Goal: Information Seeking & Learning: Learn about a topic

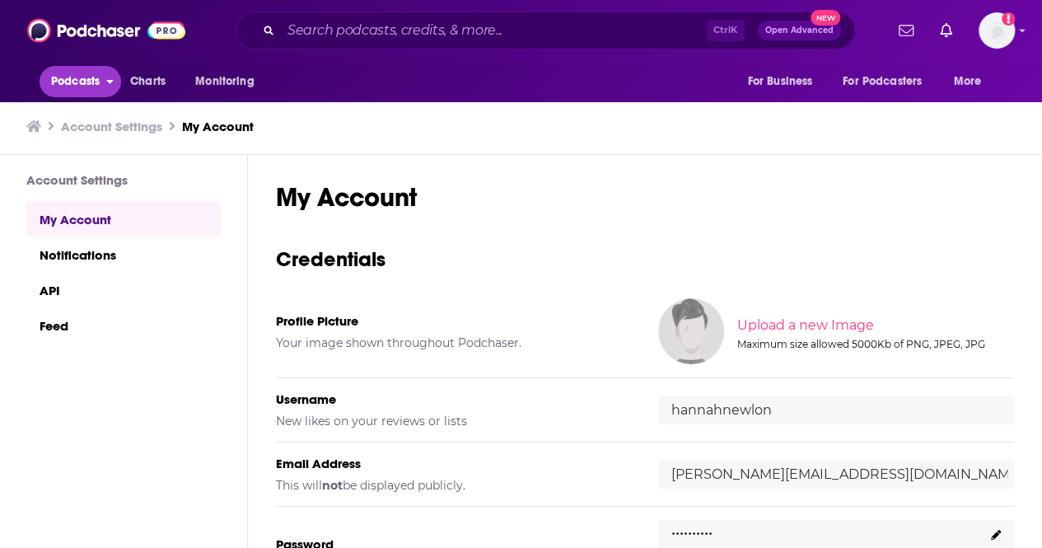
click at [63, 88] on span "Podcasts" at bounding box center [75, 81] width 49 height 23
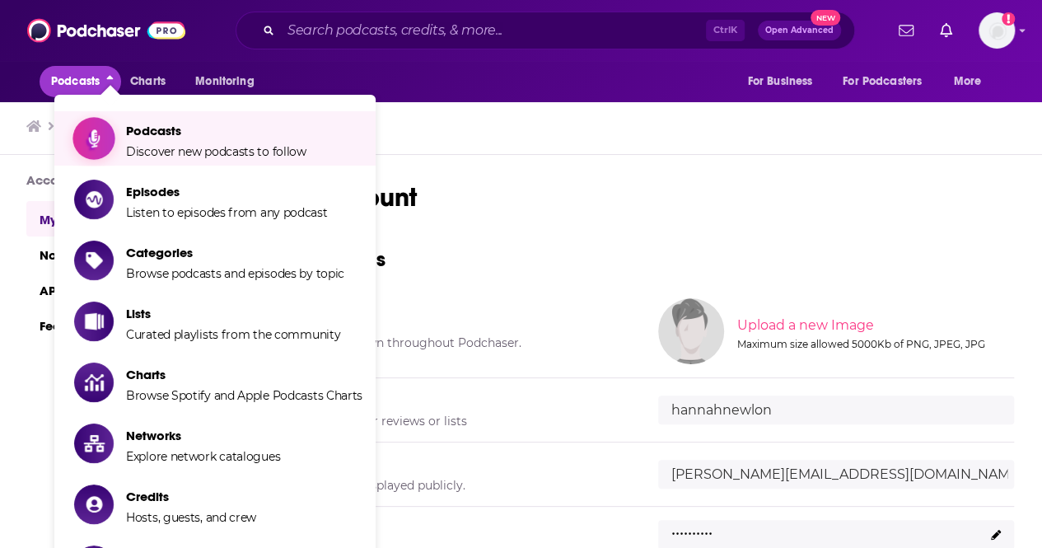
click at [155, 131] on span "Podcasts" at bounding box center [216, 131] width 180 height 16
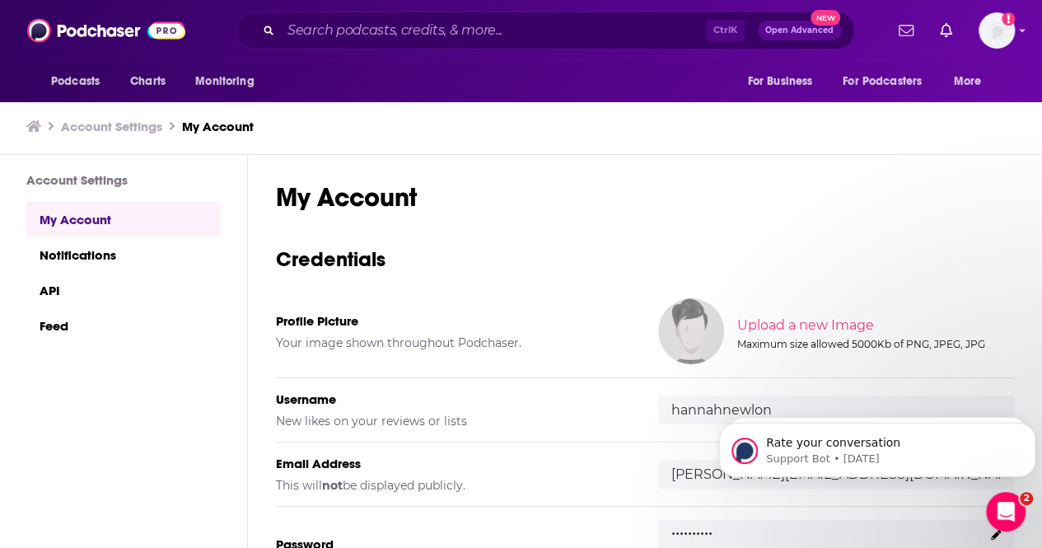
click at [451, 16] on div "Ctrl K Open Advanced New" at bounding box center [545, 31] width 619 height 38
click at [454, 19] on div "Ctrl K Open Advanced New" at bounding box center [545, 31] width 619 height 38
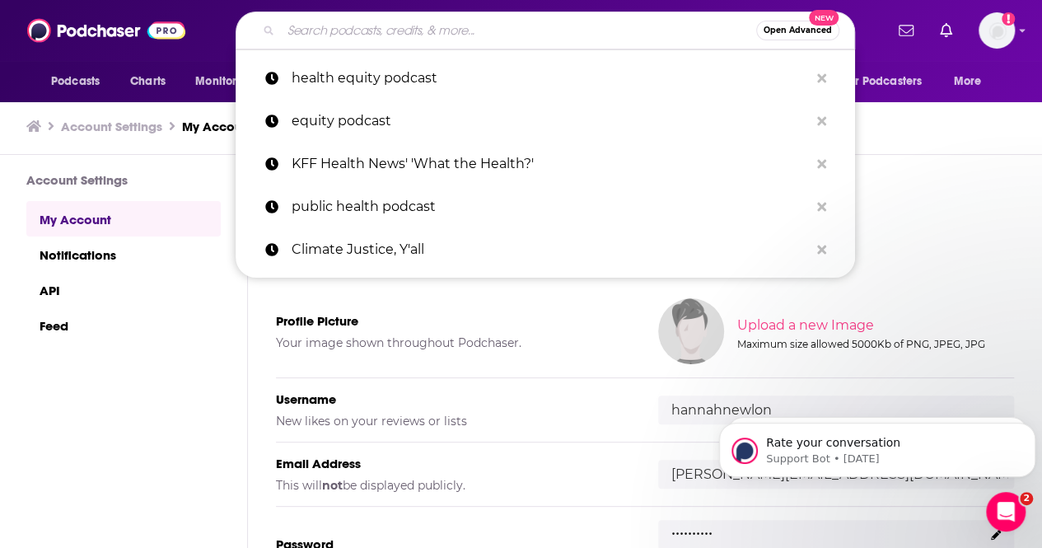
click at [465, 34] on input "Search podcasts, credits, & more..." at bounding box center [518, 30] width 475 height 26
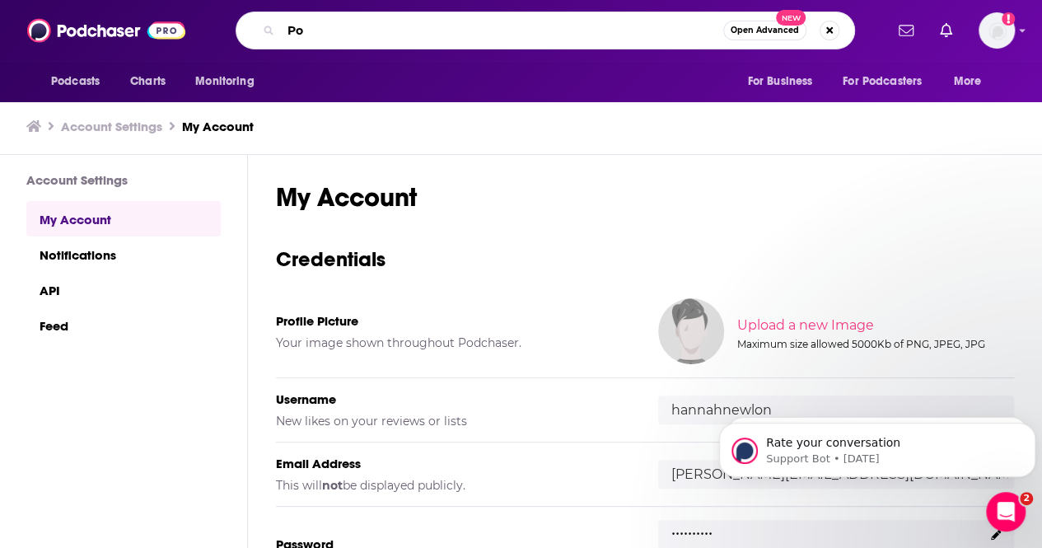
type input "P"
type input "Environmental podcasts southern [GEOGRAPHIC_DATA]"
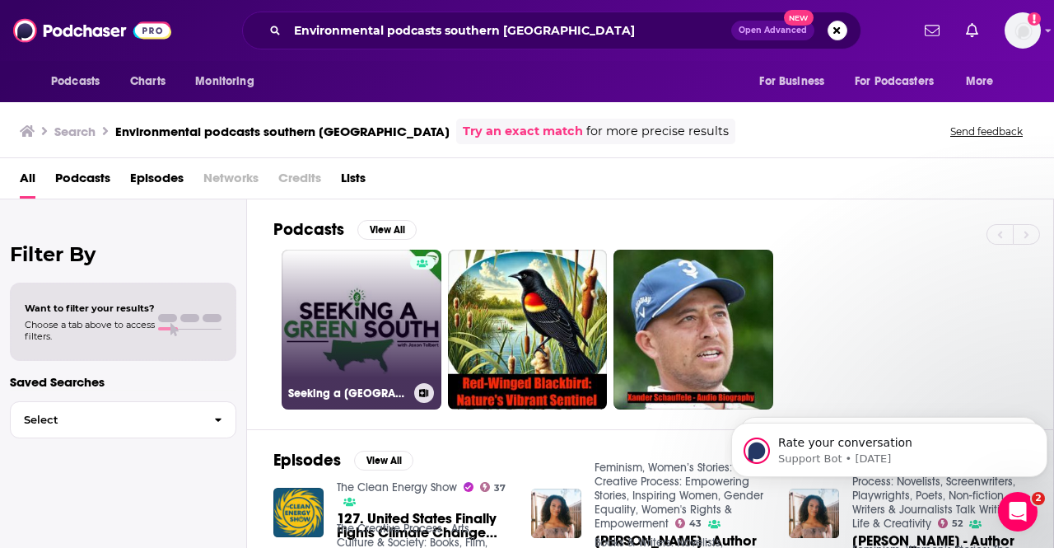
click at [346, 333] on link "Seeking a [GEOGRAPHIC_DATA]" at bounding box center [362, 330] width 160 height 160
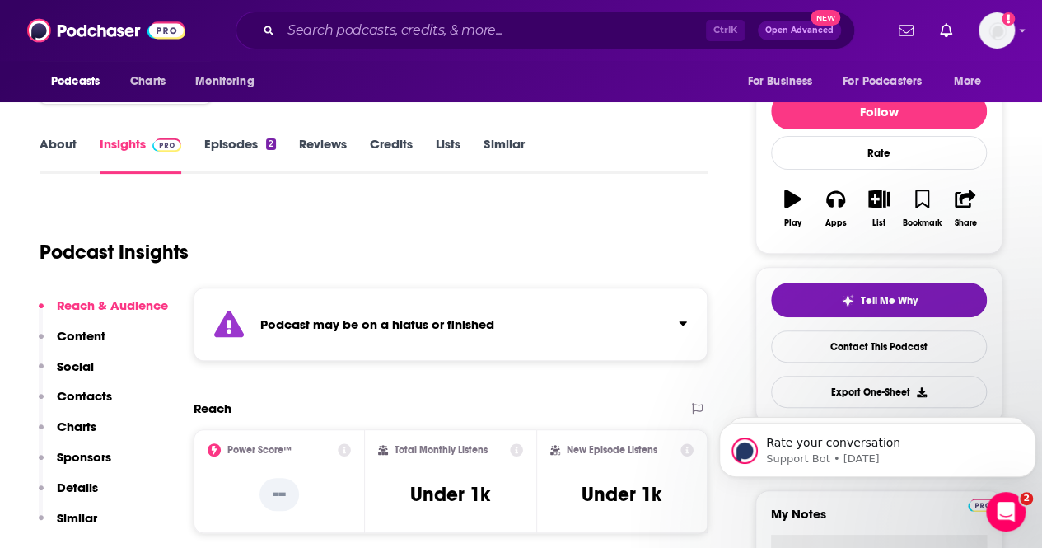
scroll to position [180, 0]
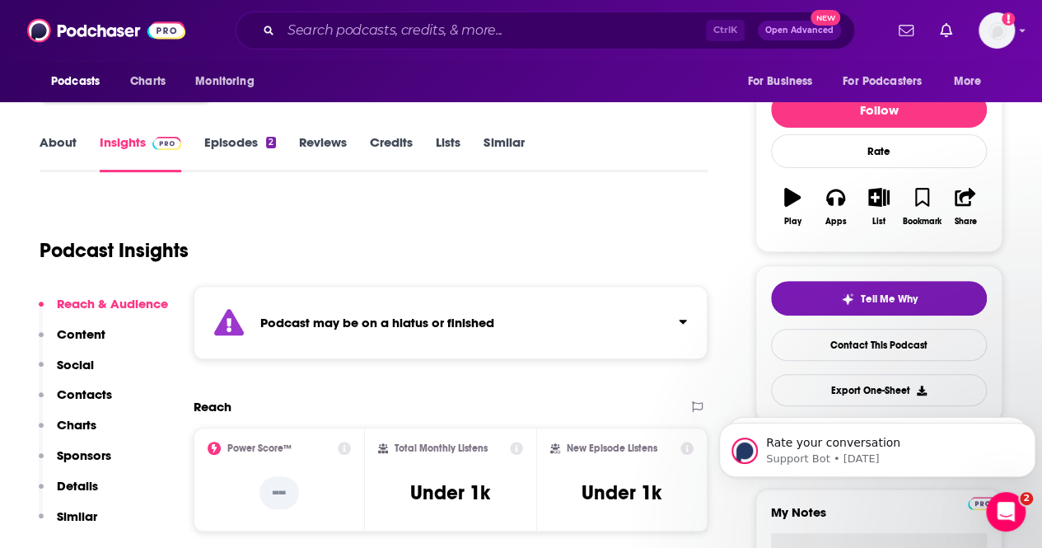
click at [249, 154] on link "Episodes 2" at bounding box center [240, 153] width 72 height 38
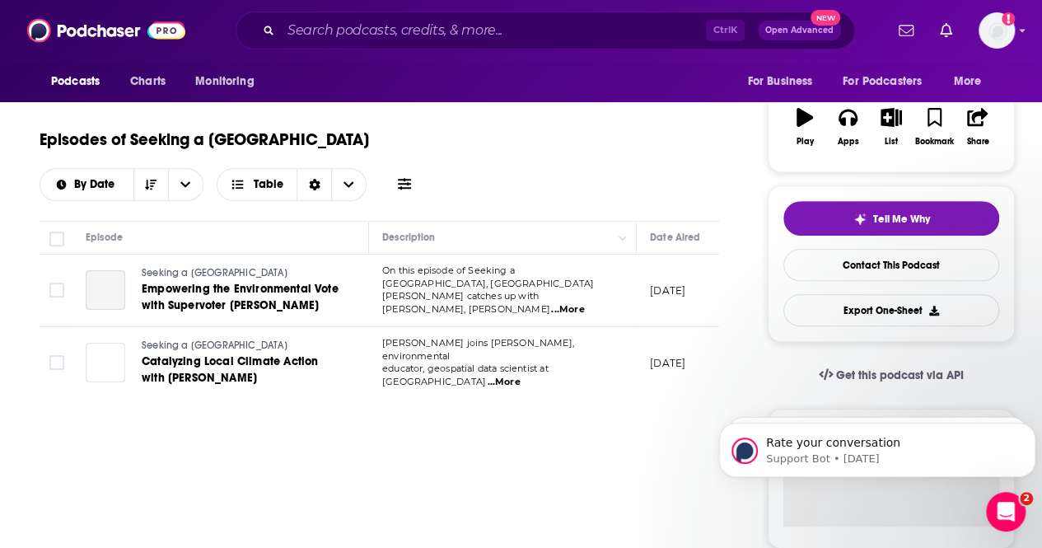
scroll to position [260, 0]
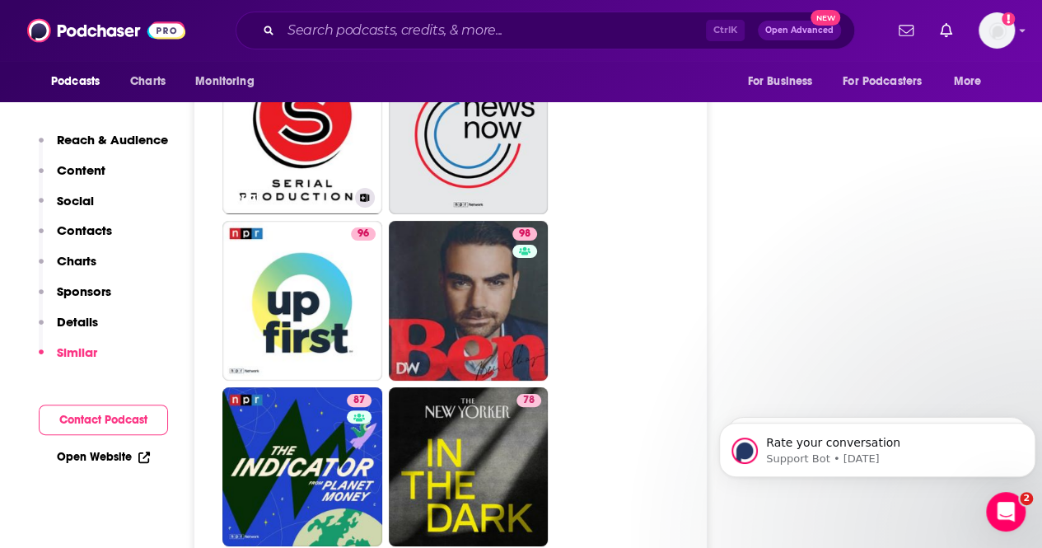
scroll to position [3152, 0]
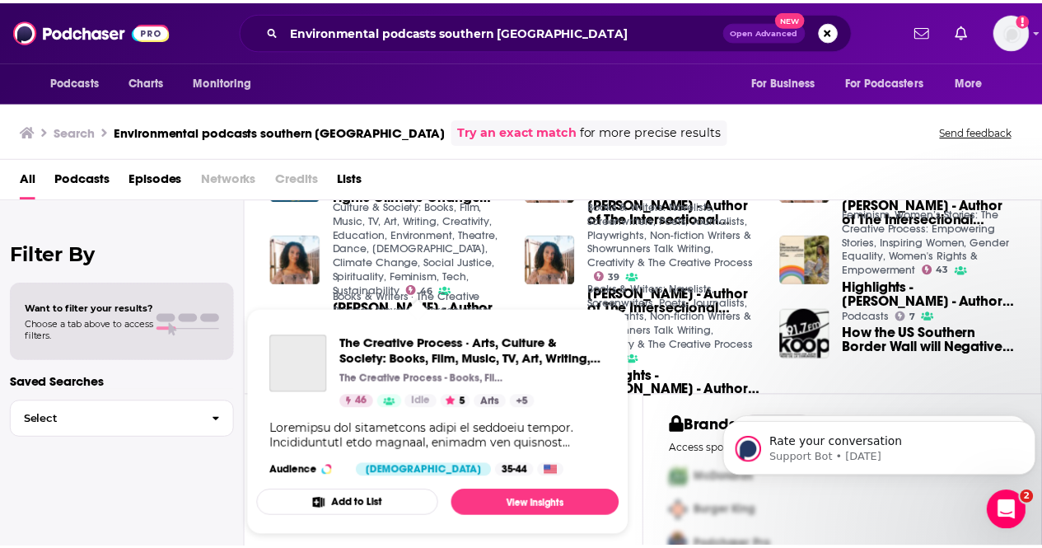
scroll to position [329, 0]
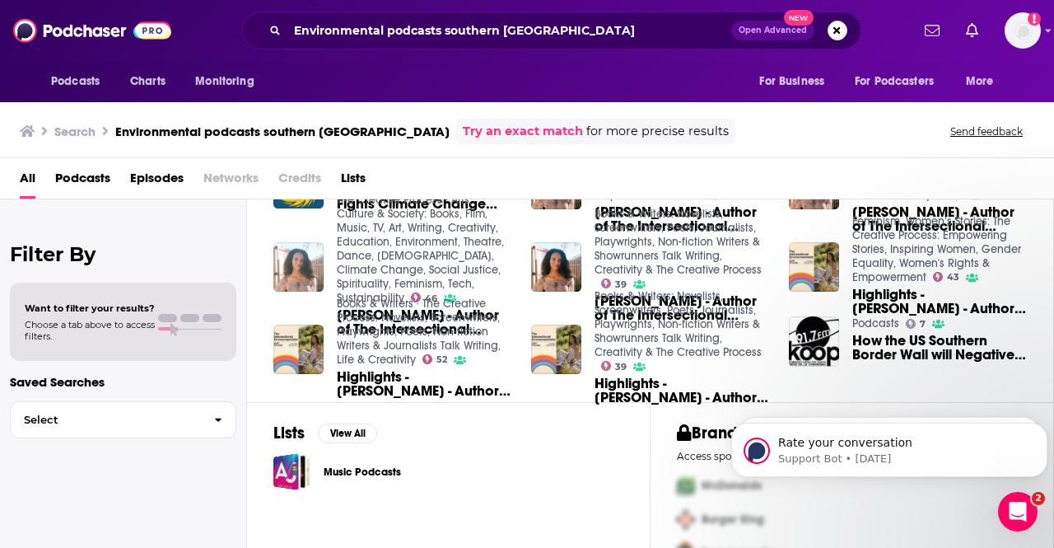
click at [310, 260] on img "LEAH THOMAS - Author of The Intersectional Environmentalist - Founder of IE Pla…" at bounding box center [298, 267] width 50 height 50
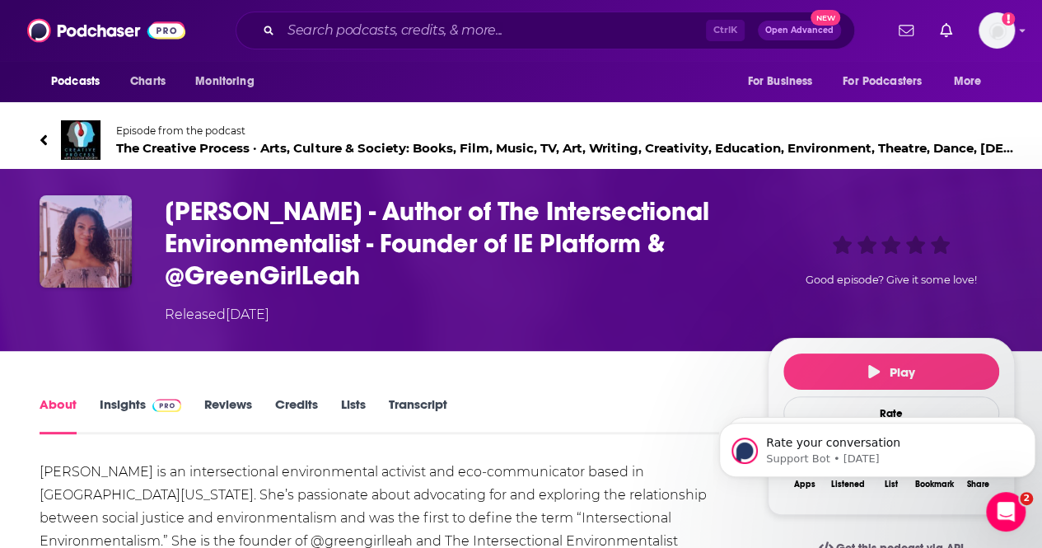
click at [77, 241] on img "LEAH THOMAS - Author of The Intersectional Environmentalist - Founder of IE Pla…" at bounding box center [86, 241] width 92 height 92
click at [105, 222] on img "LEAH THOMAS - Author of The Intersectional Environmentalist - Founder of IE Pla…" at bounding box center [86, 241] width 92 height 92
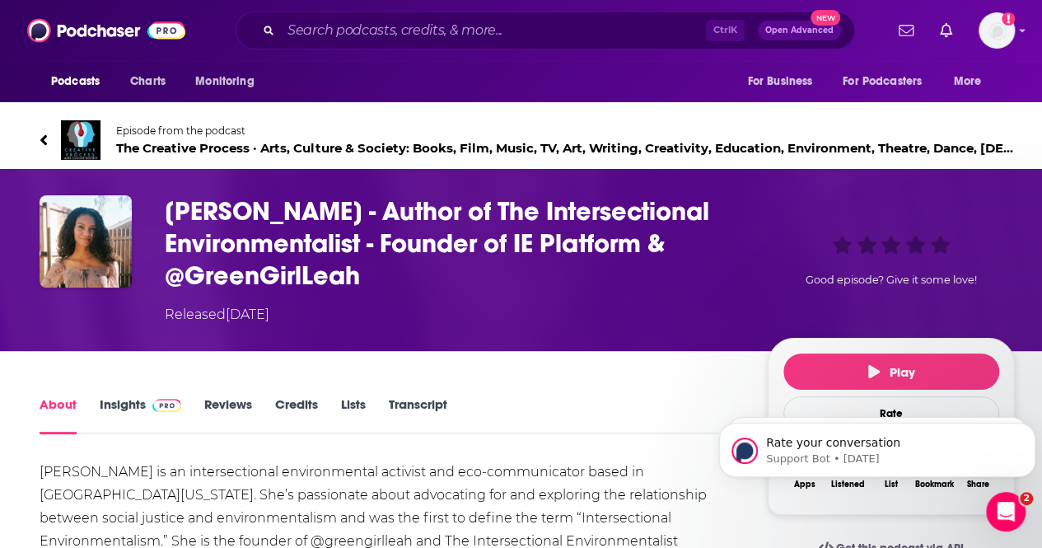
click at [267, 217] on h1 "[PERSON_NAME] - Author of The Intersectional Environmentalist - Founder of IE P…" at bounding box center [453, 243] width 577 height 96
drag, startPoint x: 356, startPoint y: 206, endPoint x: 212, endPoint y: 213, distance: 143.5
click at [212, 213] on h1 "[PERSON_NAME] - Author of The Intersectional Environmentalist - Founder of IE P…" at bounding box center [453, 243] width 577 height 96
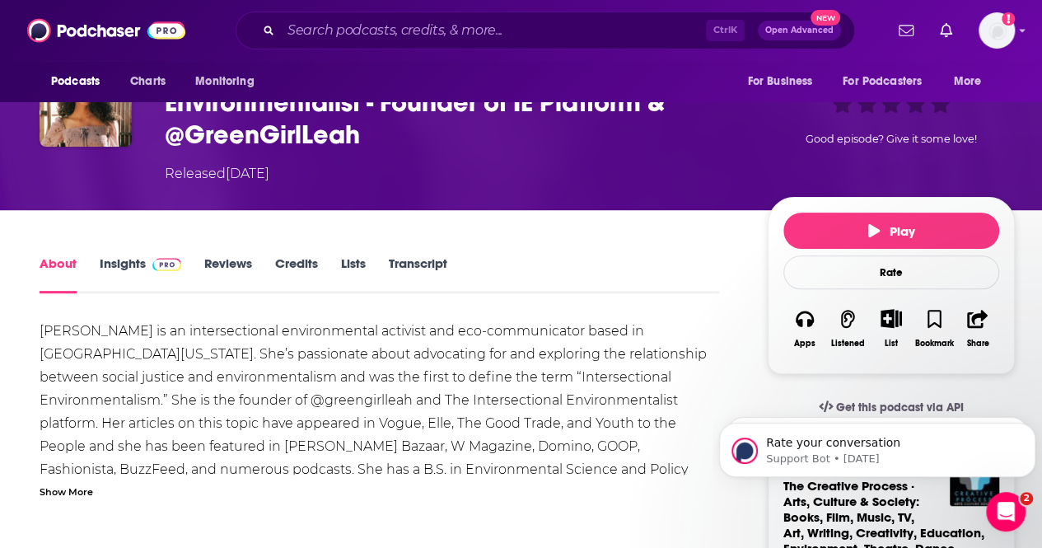
scroll to position [142, 0]
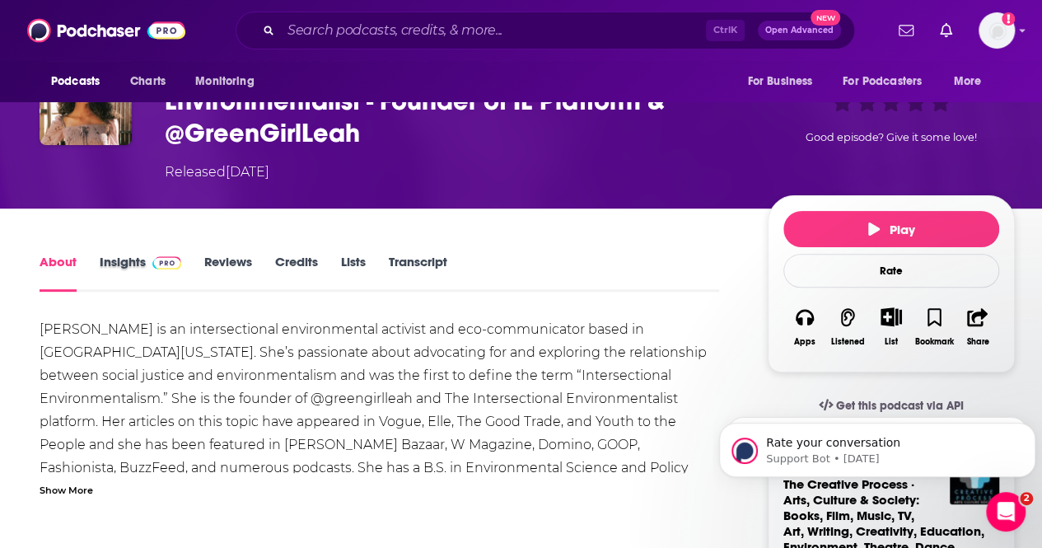
click at [198, 271] on div "Insights" at bounding box center [152, 273] width 105 height 38
click at [220, 256] on link "Reviews" at bounding box center [228, 273] width 48 height 38
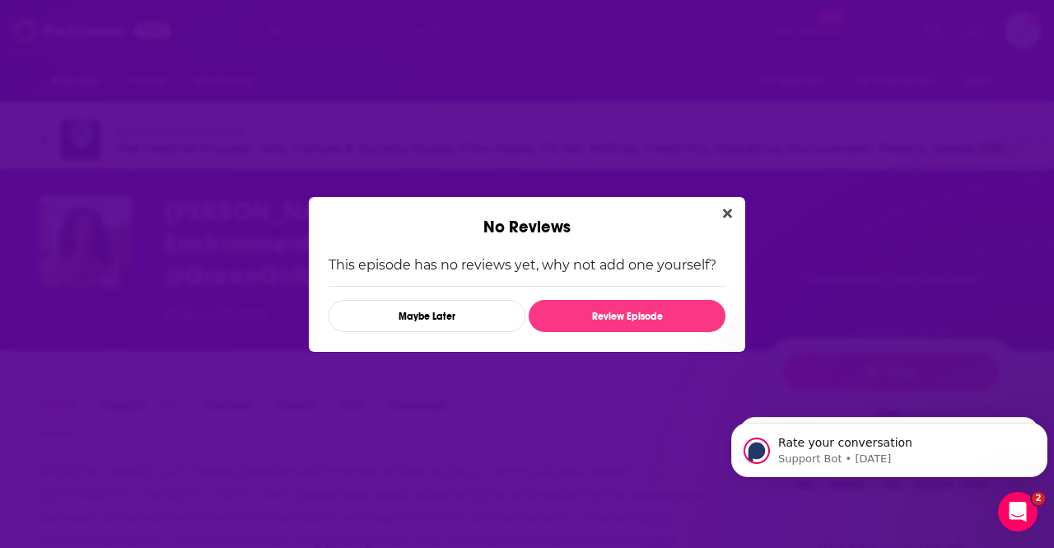
click at [709, 222] on div "No Reviews" at bounding box center [527, 217] width 437 height 40
click at [718, 217] on button "Close" at bounding box center [728, 213] width 22 height 21
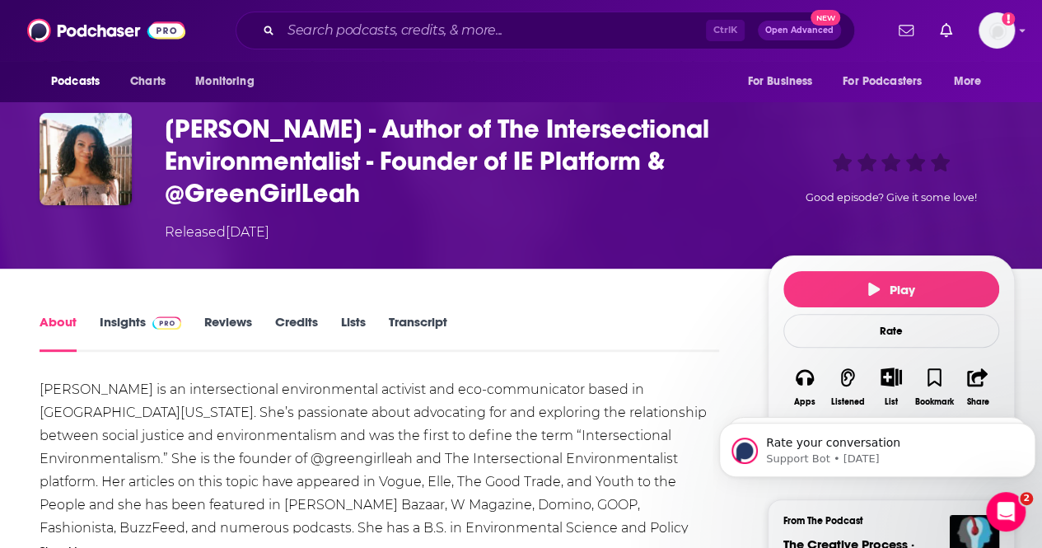
scroll to position [82, 0]
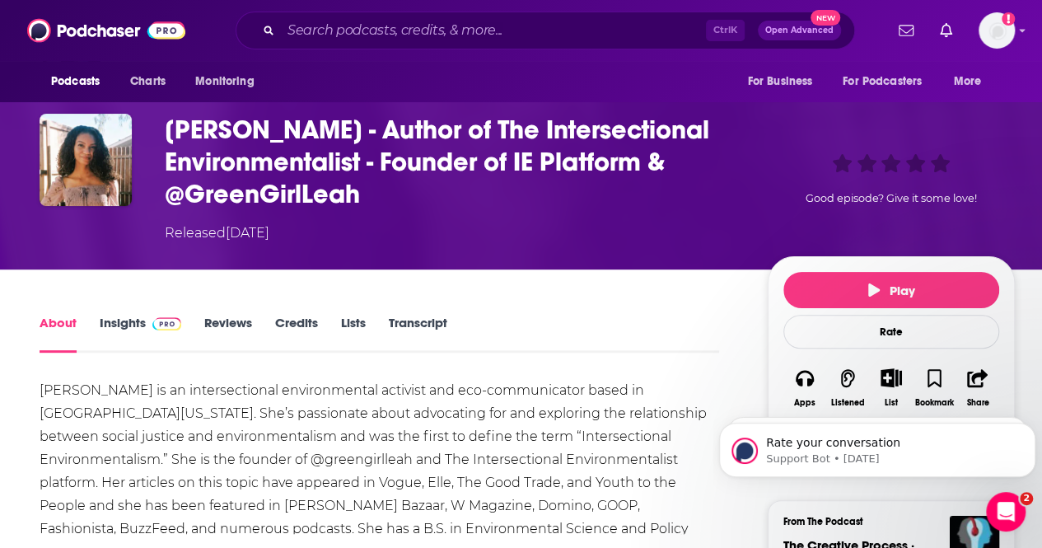
click at [133, 319] on link "Insights" at bounding box center [141, 334] width 82 height 38
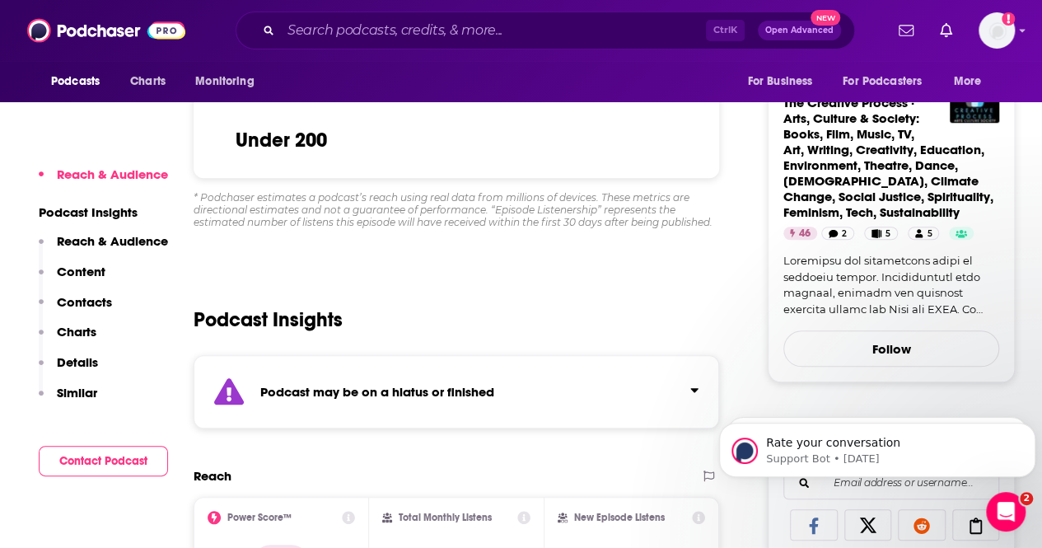
scroll to position [507, 0]
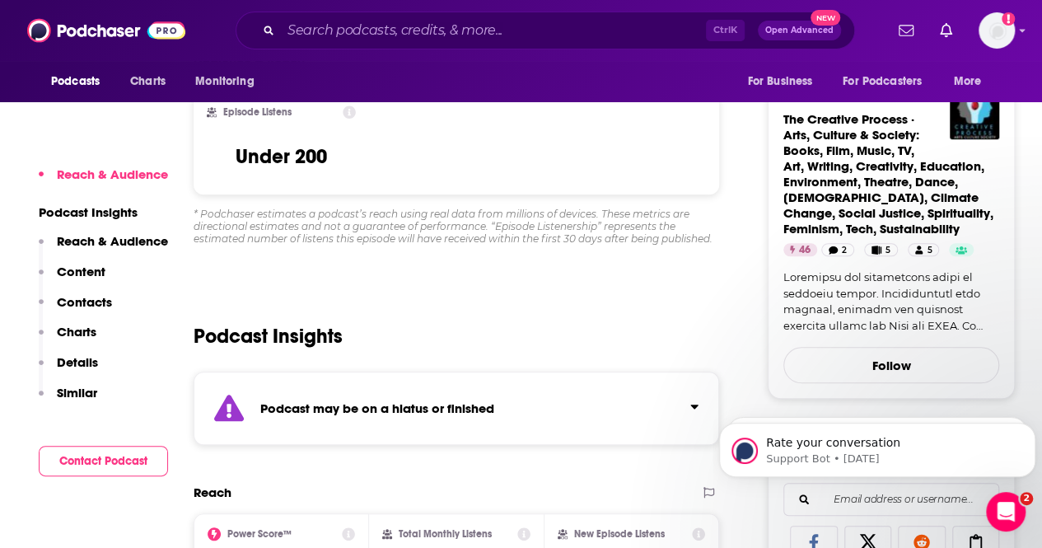
click at [107, 236] on p "Reach & Audience" at bounding box center [112, 241] width 111 height 16
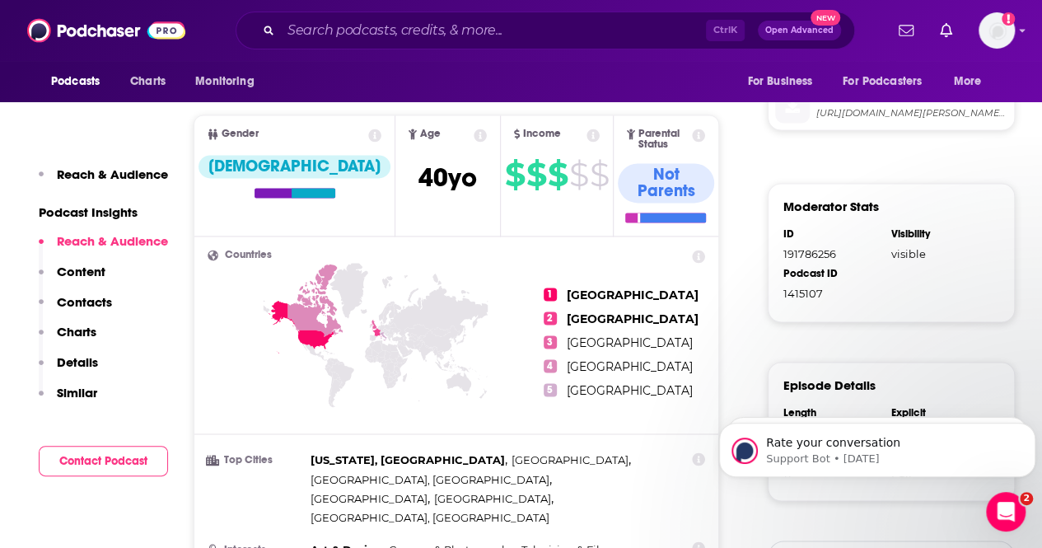
scroll to position [1101, 0]
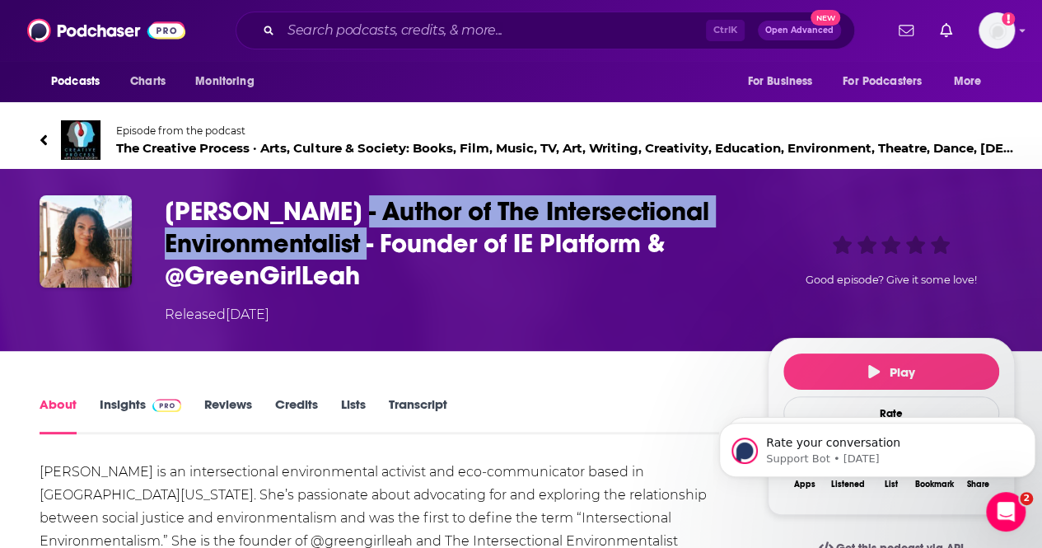
drag, startPoint x: 361, startPoint y: 216, endPoint x: 385, endPoint y: 235, distance: 30.5
click at [385, 235] on h1 "[PERSON_NAME] - Author of The Intersectional Environmentalist - Founder of IE P…" at bounding box center [453, 243] width 577 height 96
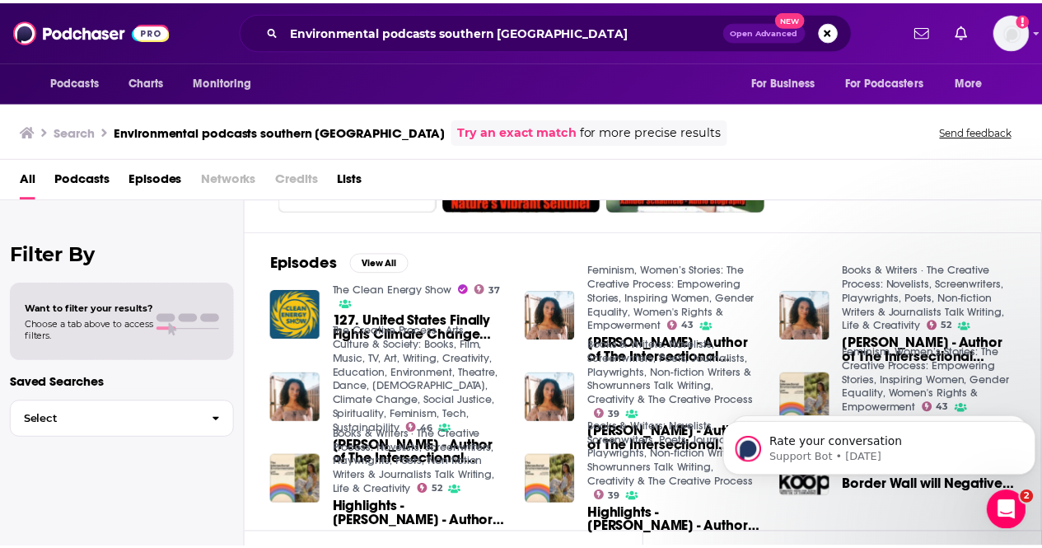
scroll to position [194, 0]
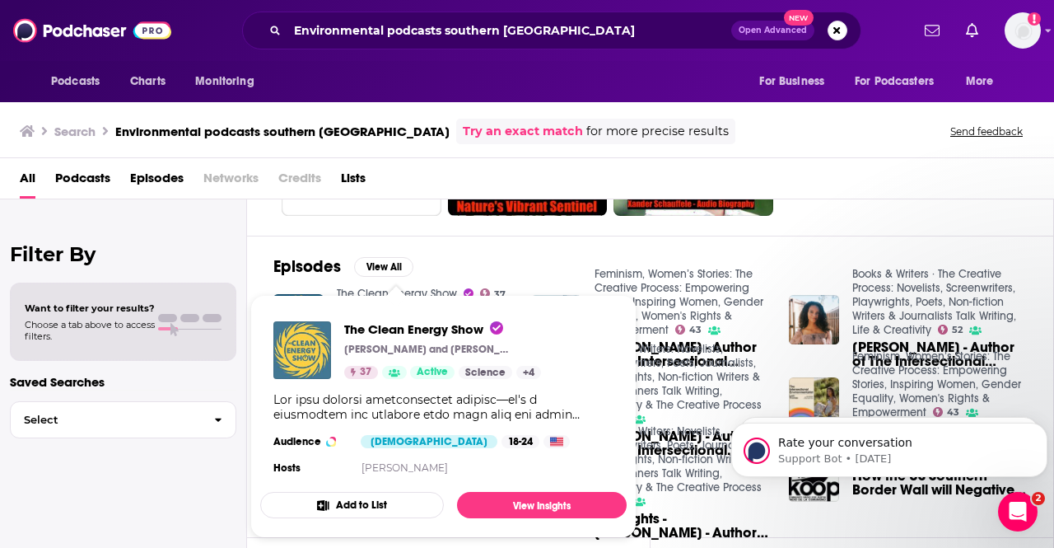
click at [301, 352] on img "The Clean Energy Show" at bounding box center [302, 350] width 58 height 58
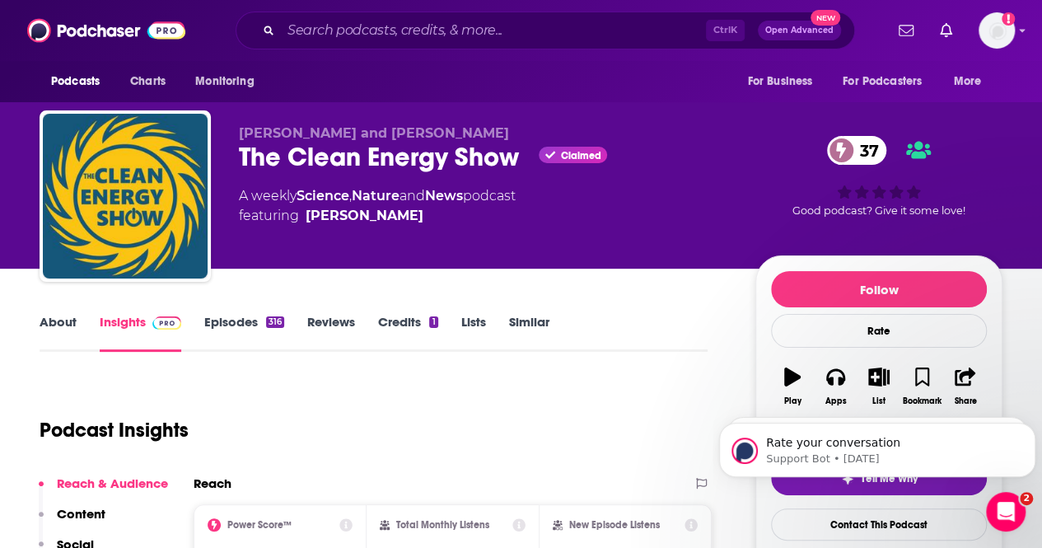
click at [236, 320] on link "Episodes 316" at bounding box center [244, 333] width 80 height 38
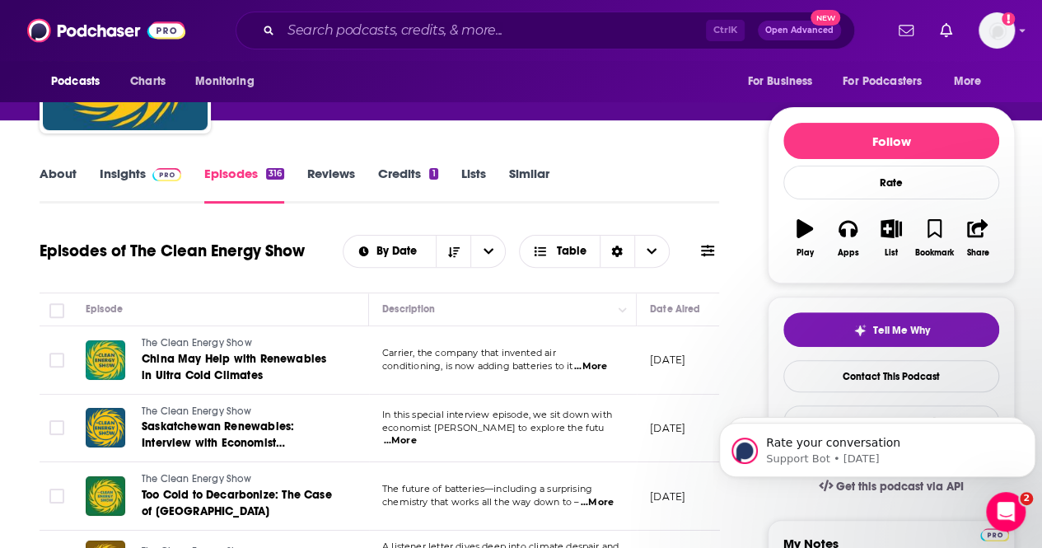
click at [48, 172] on link "About" at bounding box center [58, 185] width 37 height 38
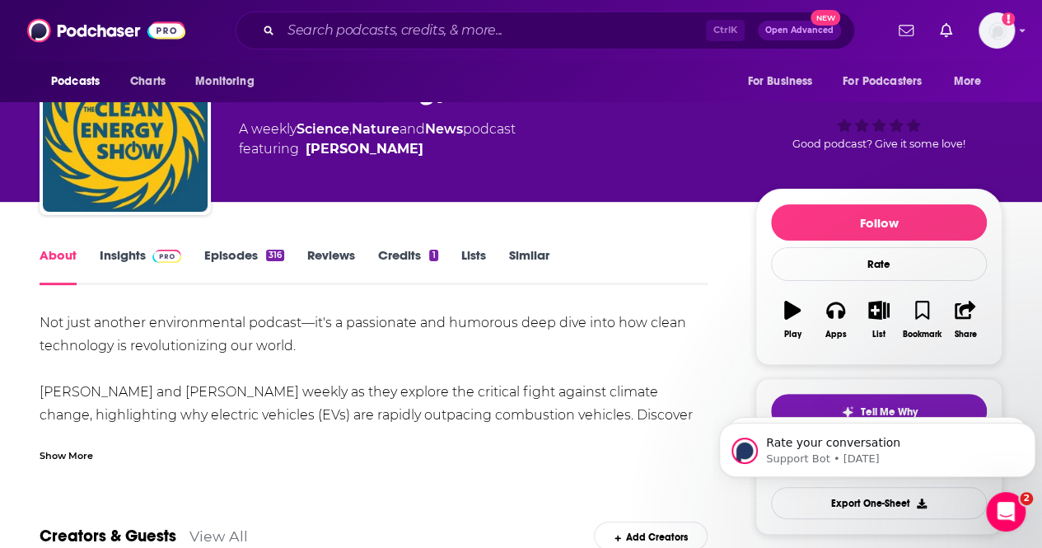
scroll to position [68, 0]
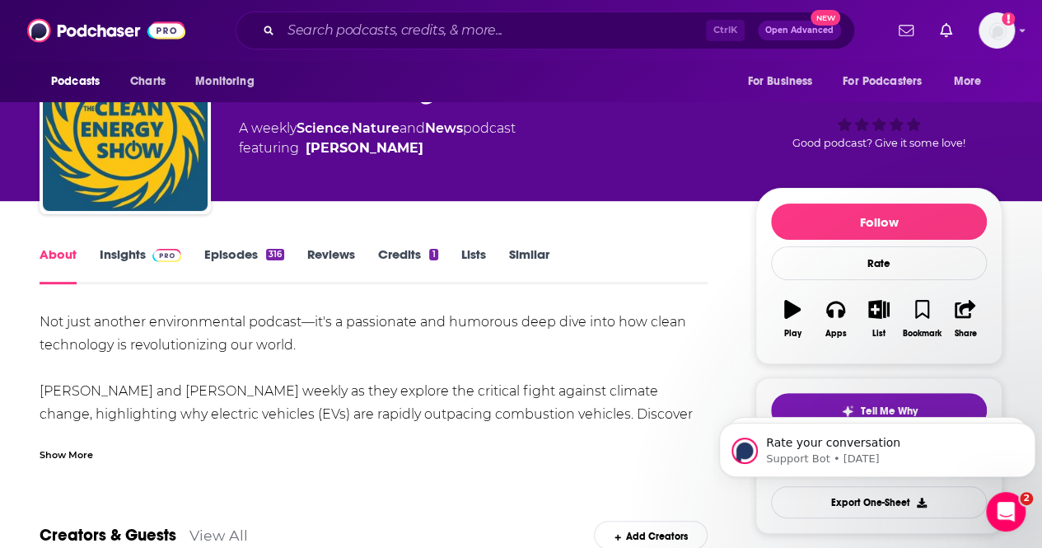
click at [77, 448] on div "Show More" at bounding box center [67, 454] width 54 height 16
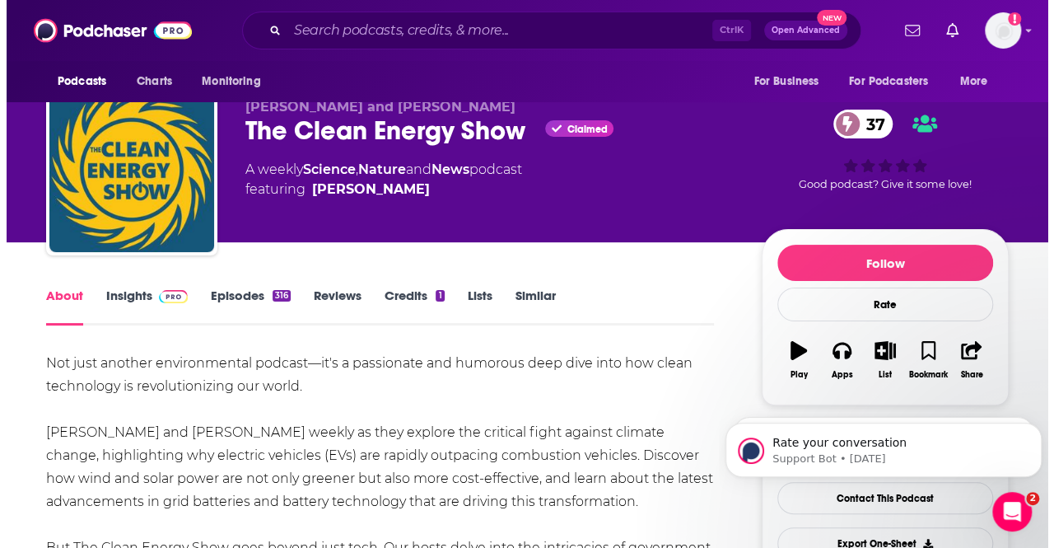
scroll to position [0, 0]
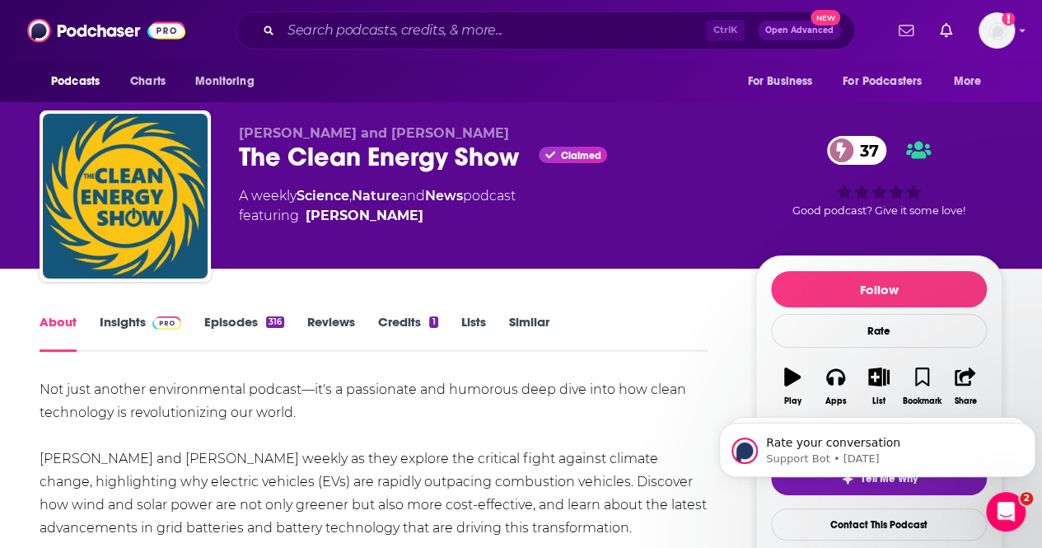
click at [378, 199] on link "Nature" at bounding box center [376, 196] width 48 height 16
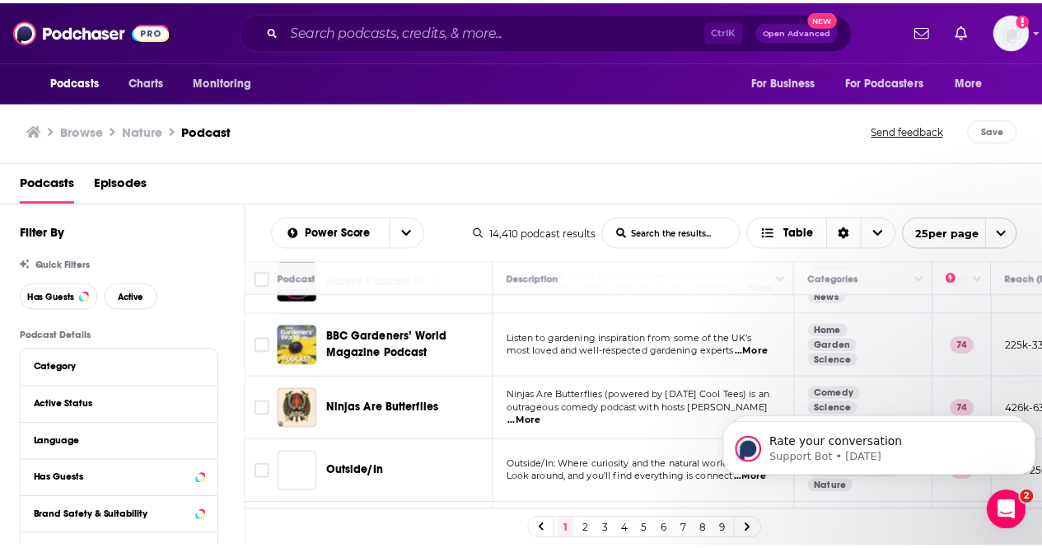
scroll to position [692, 0]
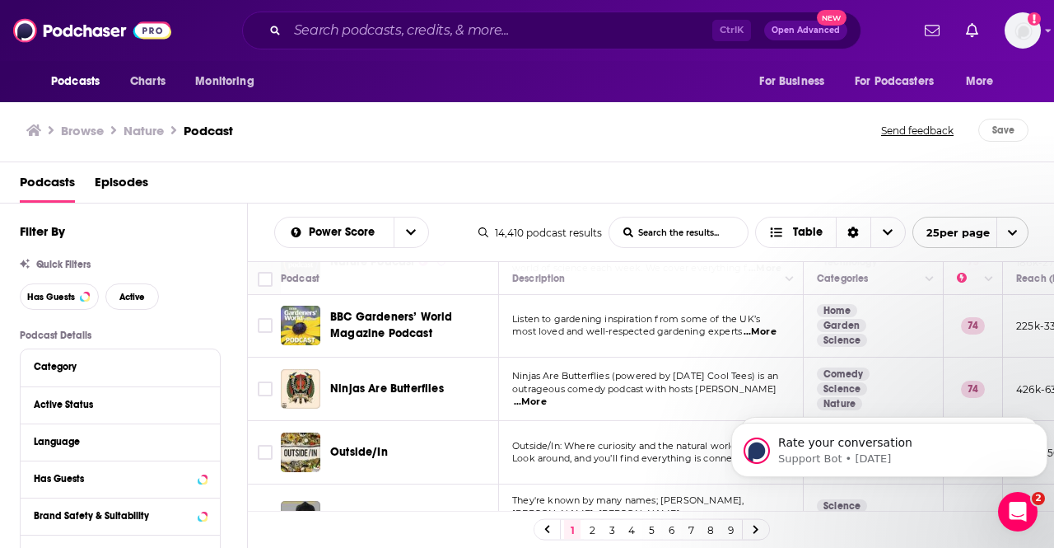
click at [84, 125] on h3 "Browse" at bounding box center [82, 131] width 43 height 16
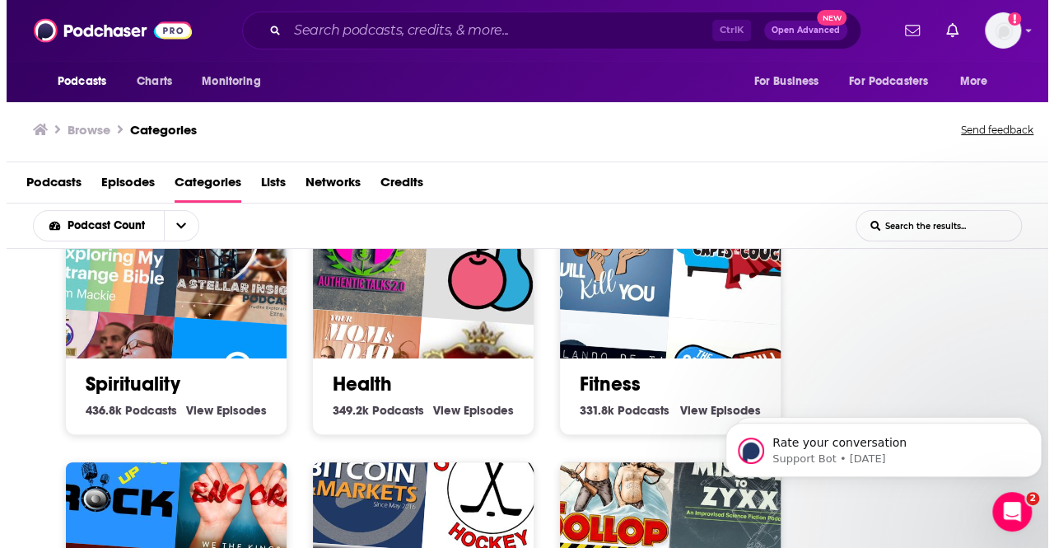
scroll to position [485, 0]
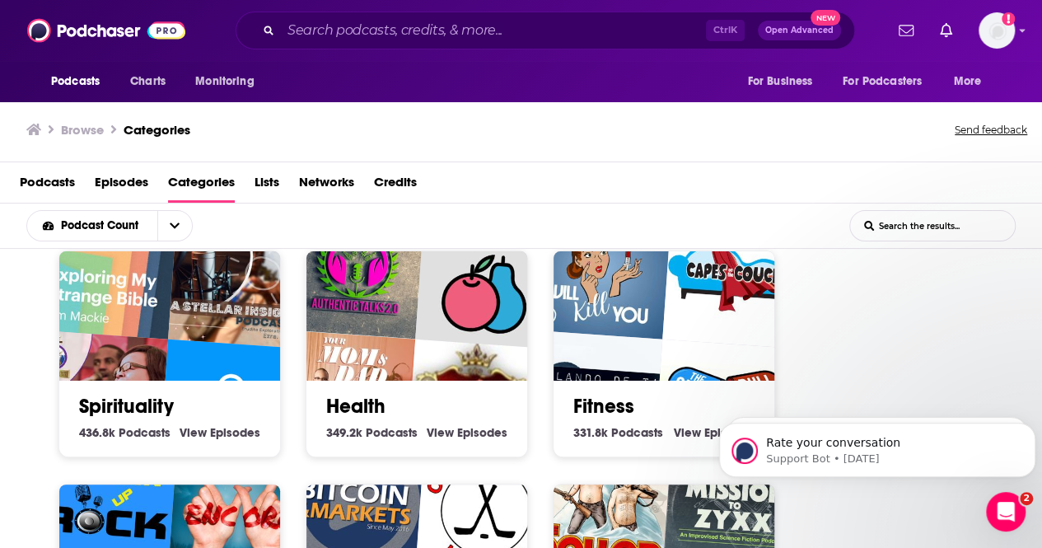
click at [383, 328] on img "Authentic Talks 2.0 with Shanta" at bounding box center [354, 269] width 142 height 142
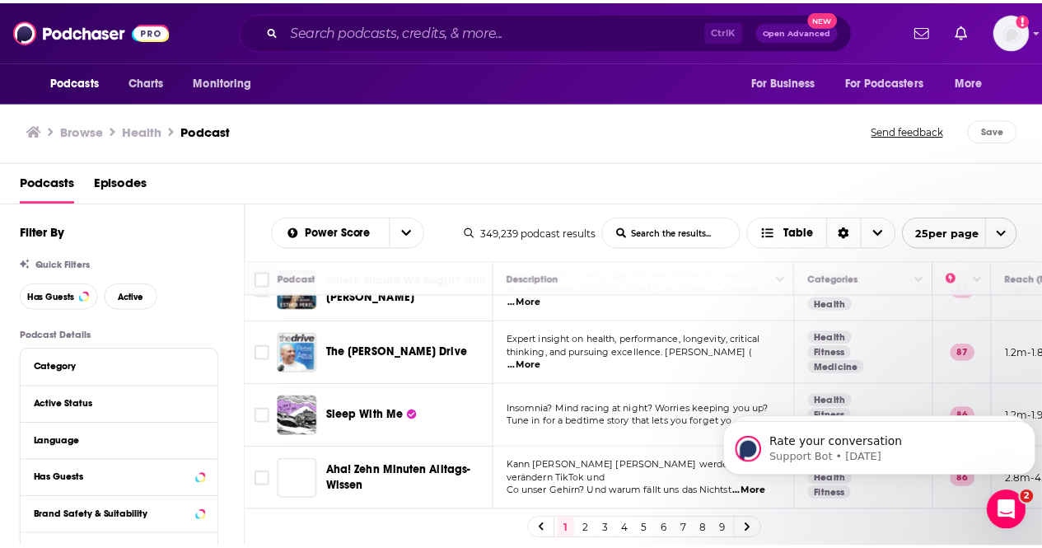
scroll to position [1090, 0]
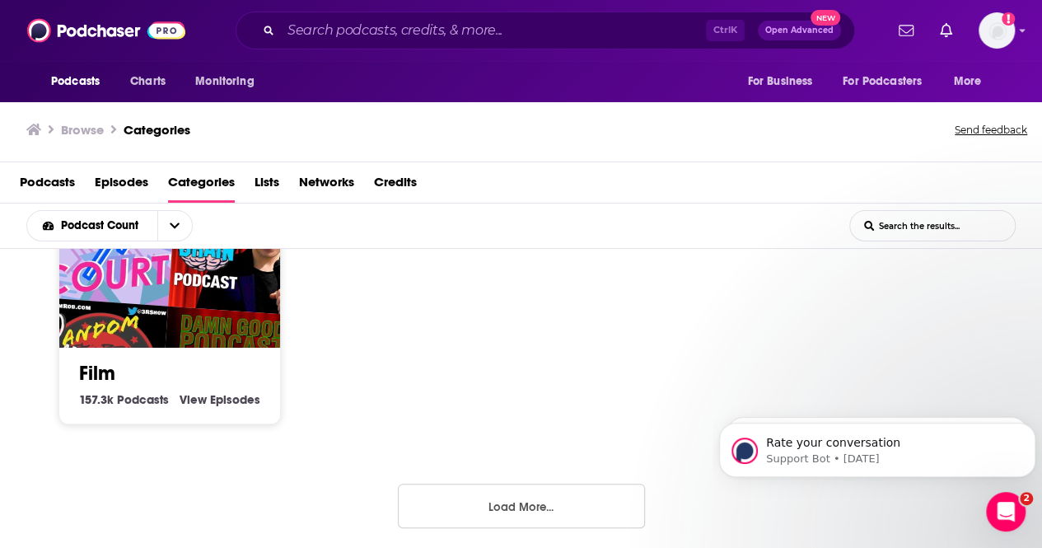
scroll to position [1, 0]
click at [549, 504] on button "Load More..." at bounding box center [521, 505] width 247 height 44
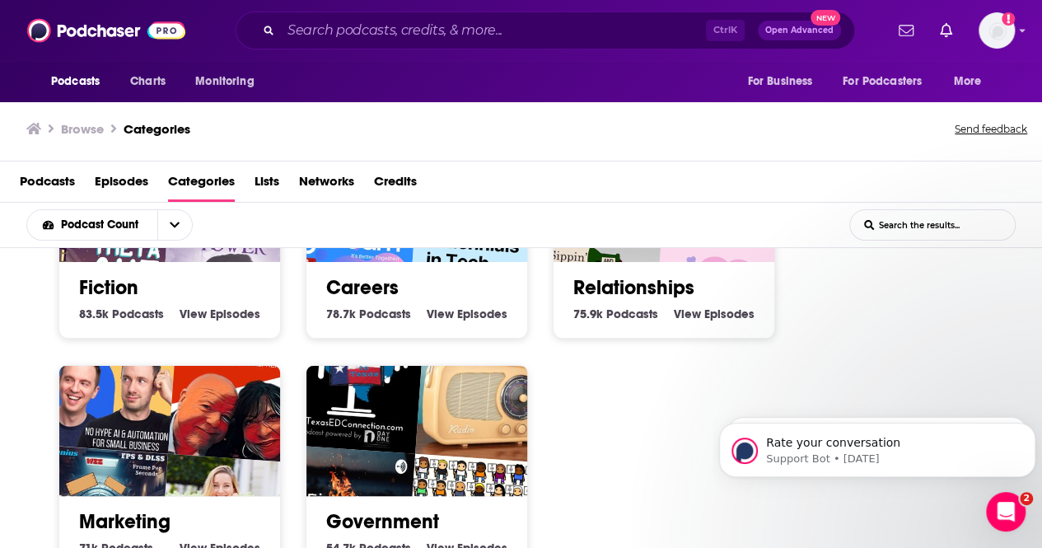
scroll to position [2381, 0]
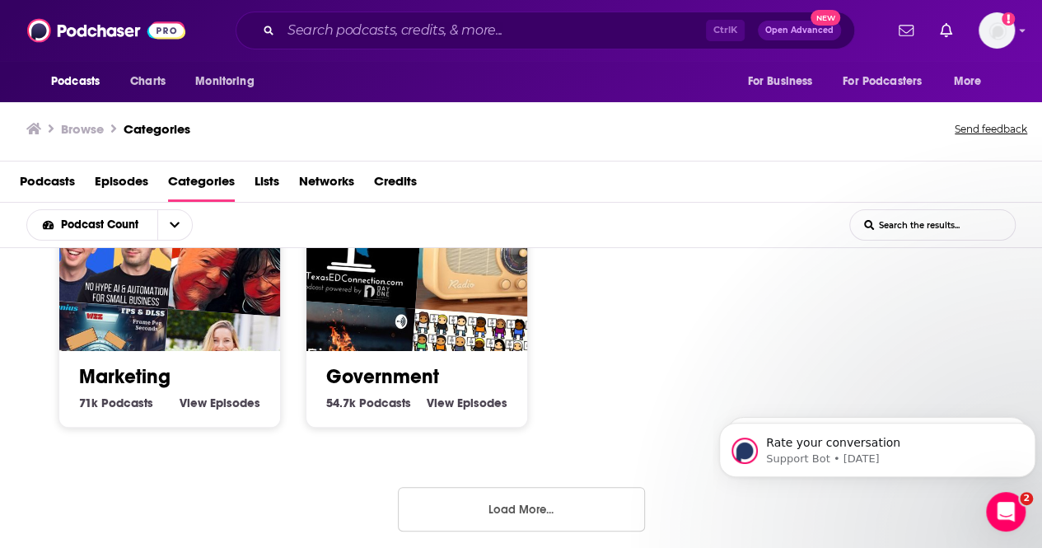
click at [564, 502] on button "Load More..." at bounding box center [521, 509] width 247 height 44
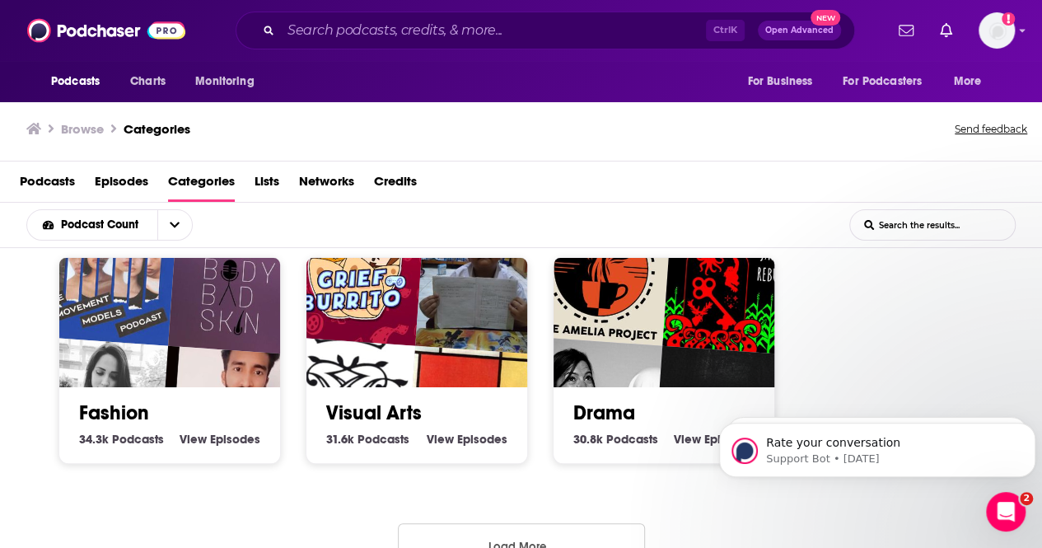
scroll to position [3544, 0]
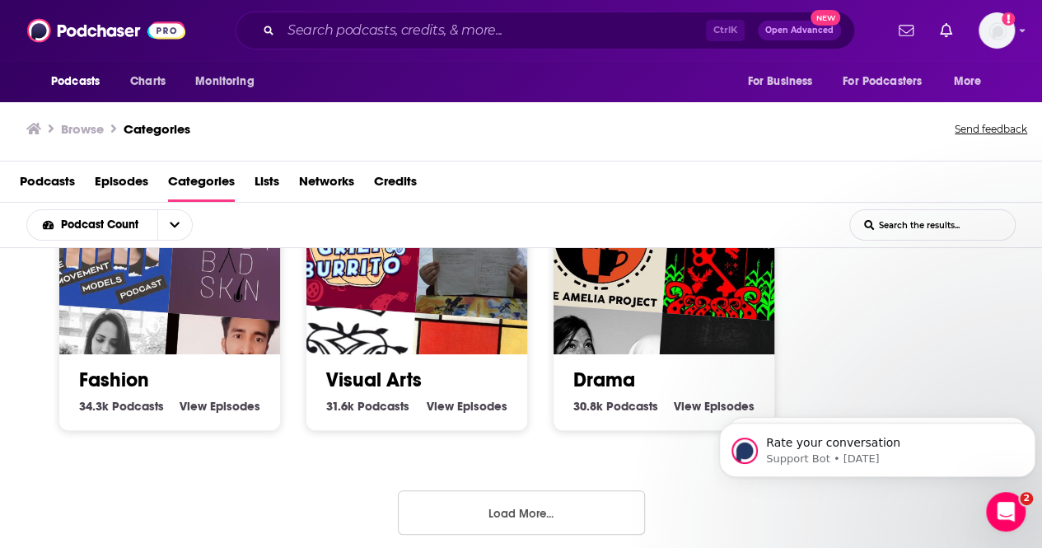
click at [591, 506] on button "Load More..." at bounding box center [521, 512] width 247 height 44
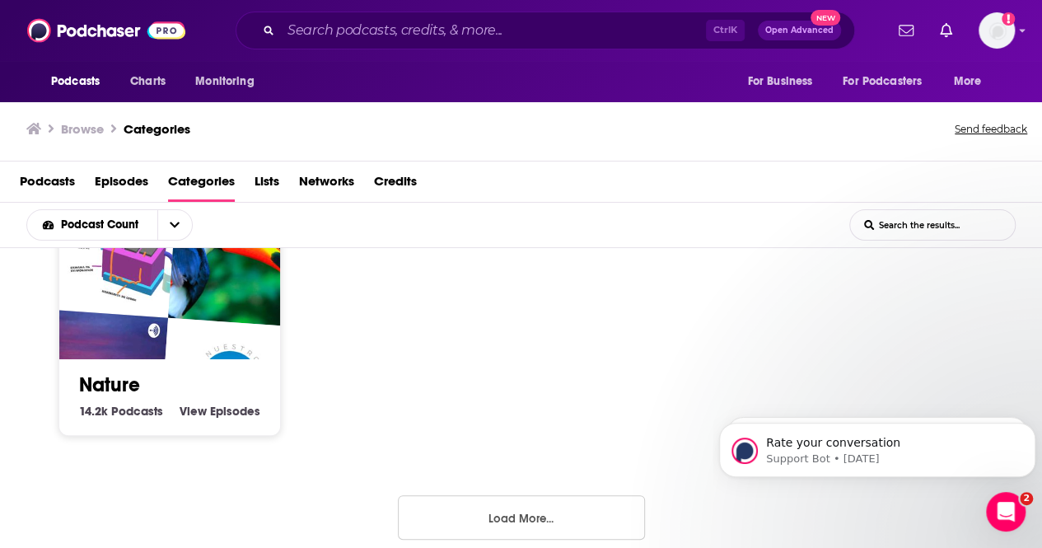
scroll to position [4940, 0]
click at [490, 503] on button "Load More..." at bounding box center [521, 516] width 247 height 44
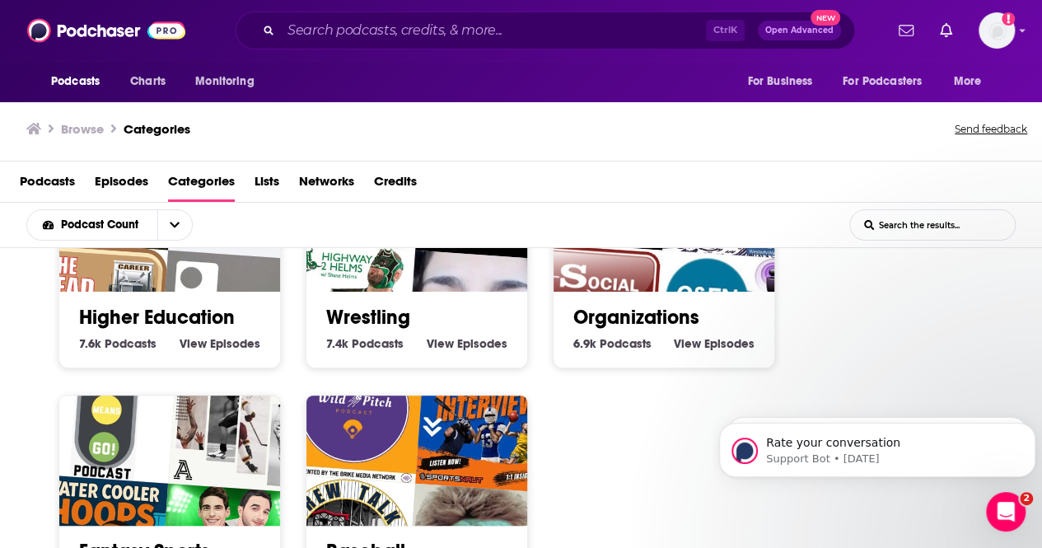
scroll to position [6103, 0]
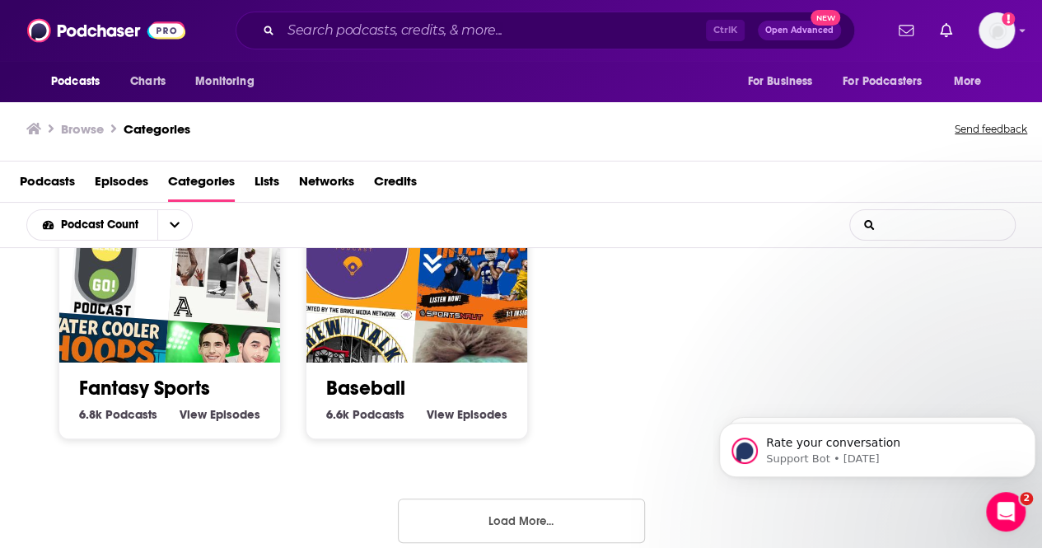
click at [942, 236] on input "List Search Input" at bounding box center [932, 225] width 165 height 30
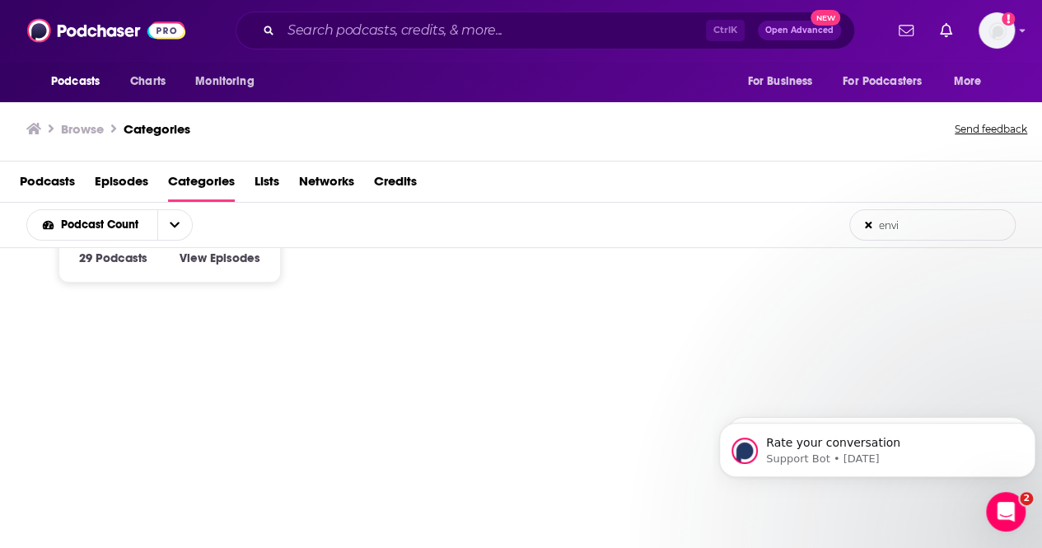
scroll to position [0, 0]
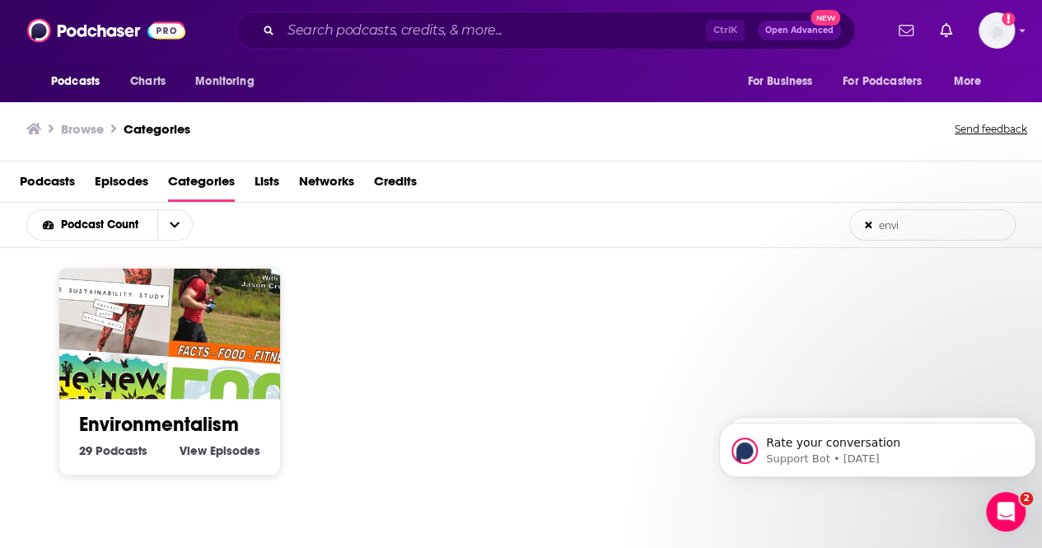
type input "envi"
click at [215, 367] on img "Eco-Practical" at bounding box center [230, 428] width 142 height 142
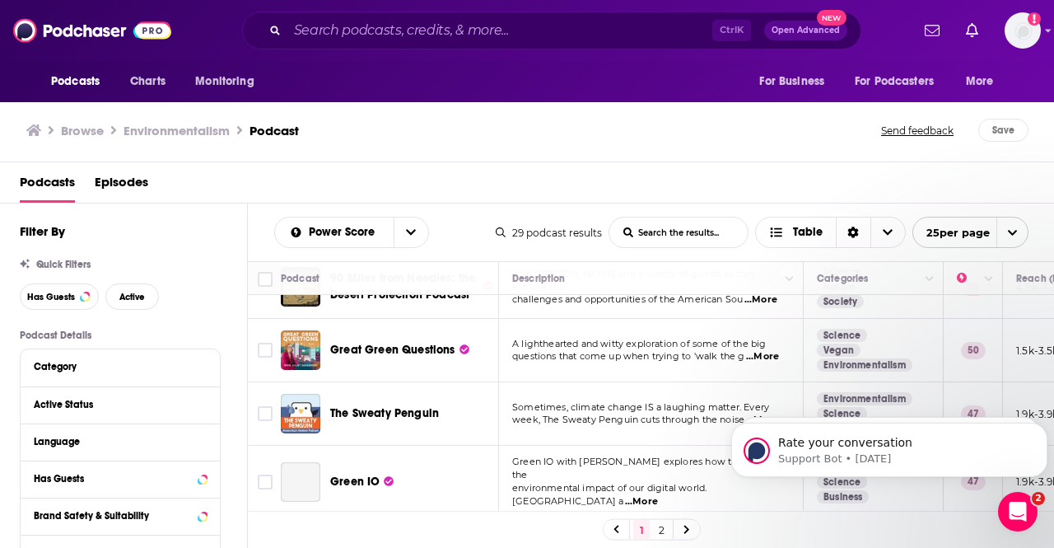
scroll to position [231, 0]
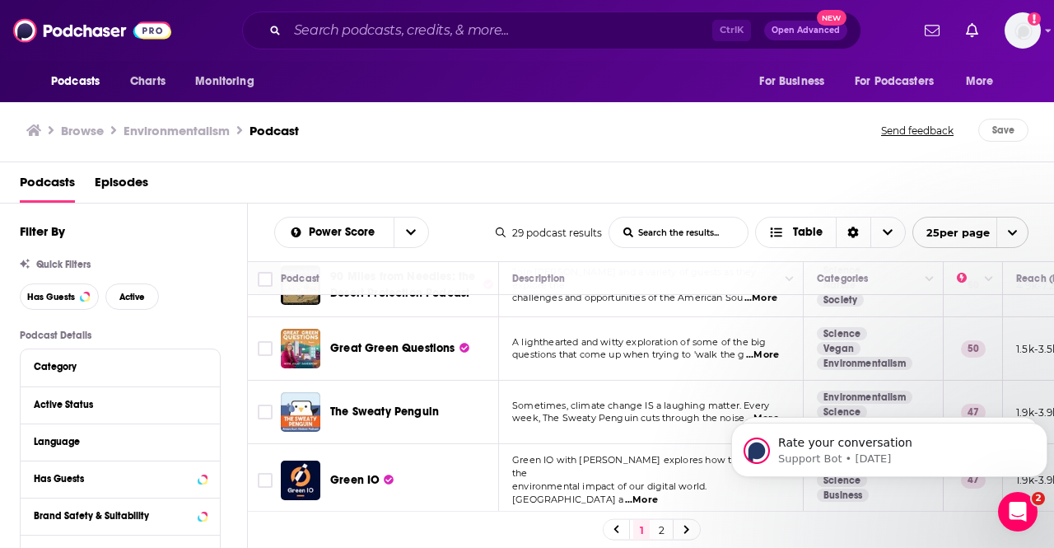
click at [390, 343] on div "Podcasts Charts Monitoring Ctrl K Open Advanced New For Business For Podcasters…" at bounding box center [527, 274] width 1054 height 548
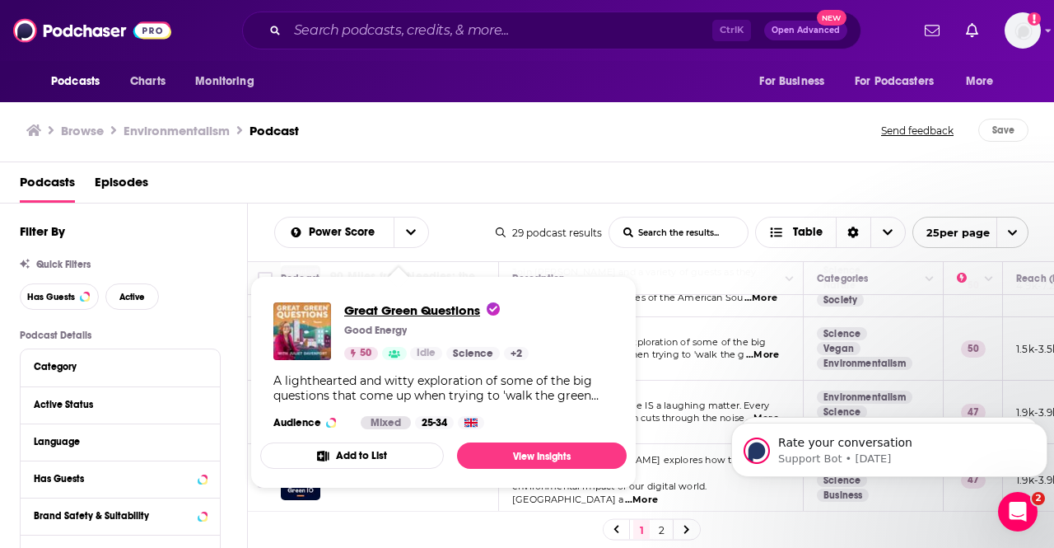
click at [393, 308] on span "Great Green Questions" at bounding box center [422, 310] width 156 height 16
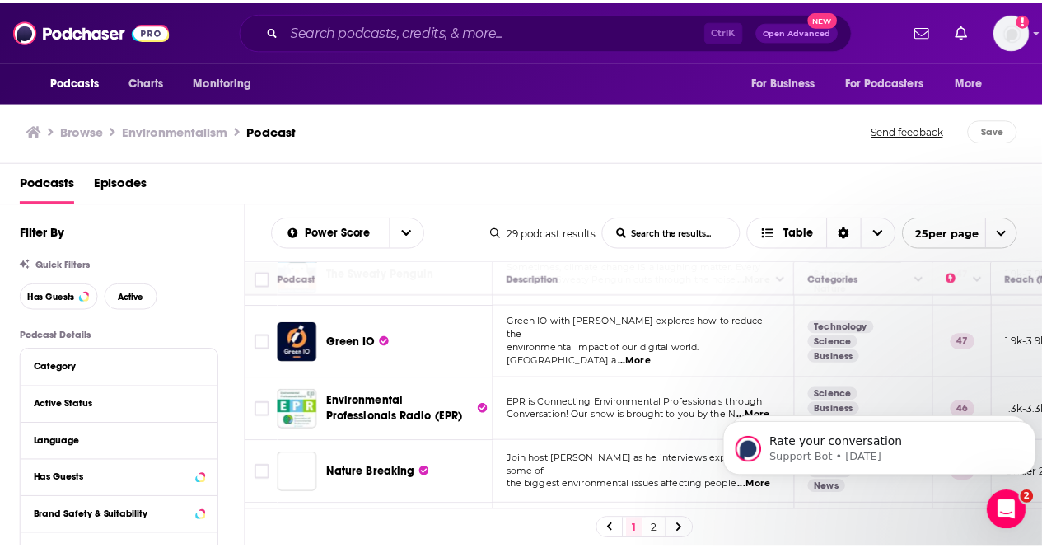
scroll to position [386, 0]
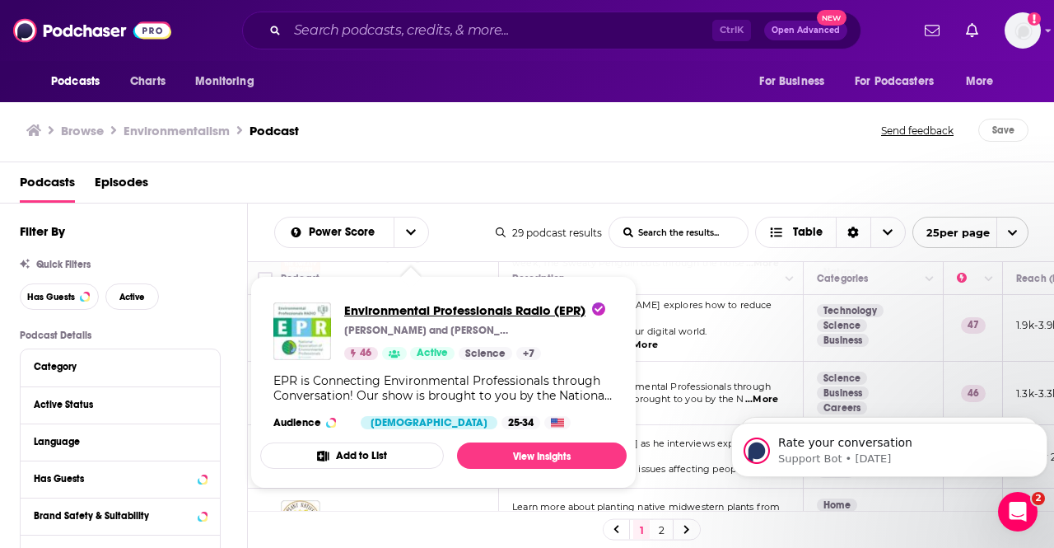
click at [412, 312] on span "Environmental Professionals Radio (EPR)" at bounding box center [474, 310] width 261 height 16
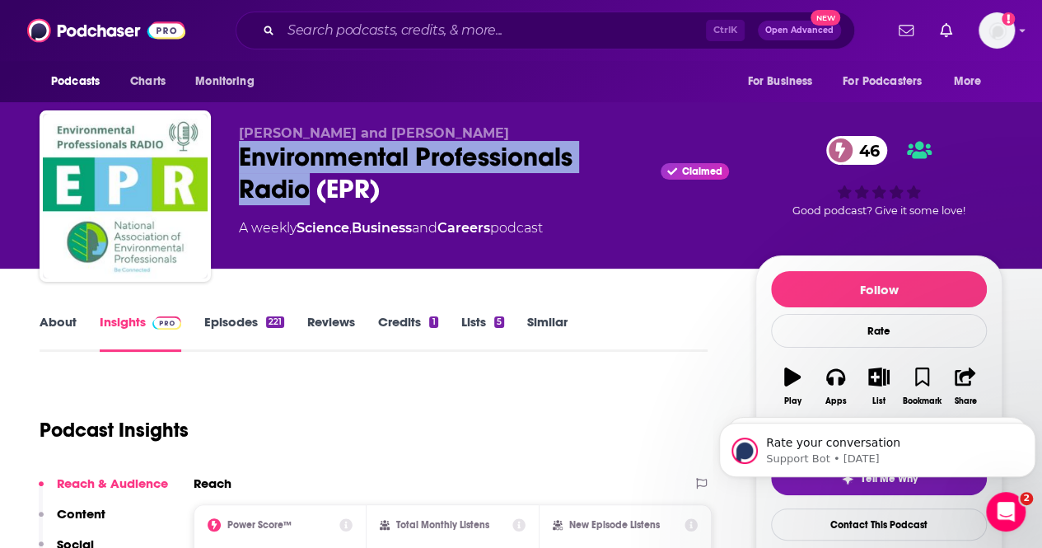
drag, startPoint x: 242, startPoint y: 157, endPoint x: 310, endPoint y: 189, distance: 75.2
click at [310, 189] on div "Environmental Professionals Radio (EPR) Claimed 46" at bounding box center [484, 173] width 490 height 64
copy h2 "Environmental Professionals Radio"
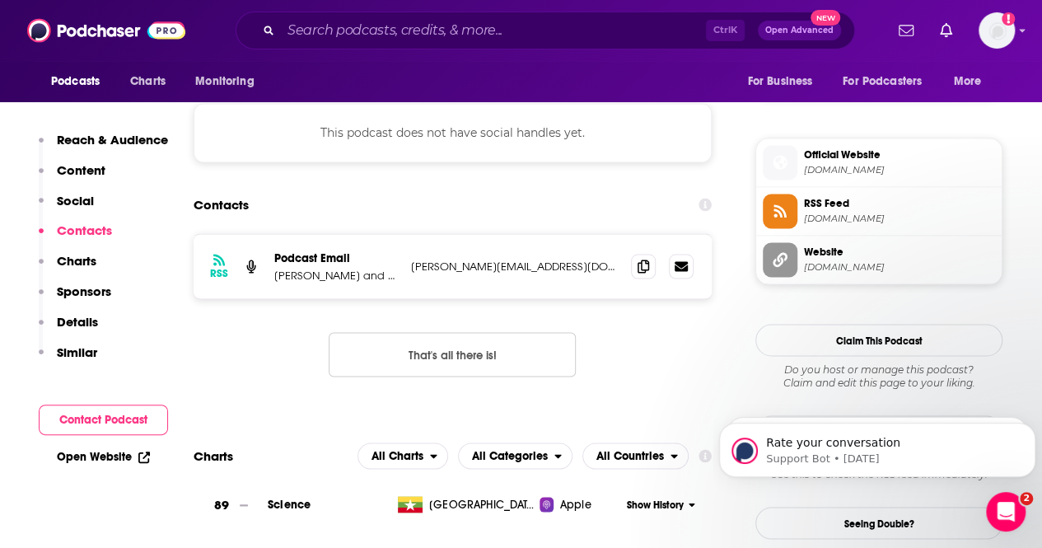
scroll to position [1412, 0]
click at [632, 252] on span at bounding box center [643, 264] width 25 height 25
drag, startPoint x: 342, startPoint y: 230, endPoint x: 272, endPoint y: 230, distance: 70.0
click at [272, 233] on div "RSS Podcast Email [PERSON_NAME] and [PERSON_NAME] [PERSON_NAME][EMAIL_ADDRESS][…" at bounding box center [453, 265] width 518 height 64
copy p "[PERSON_NAME]"
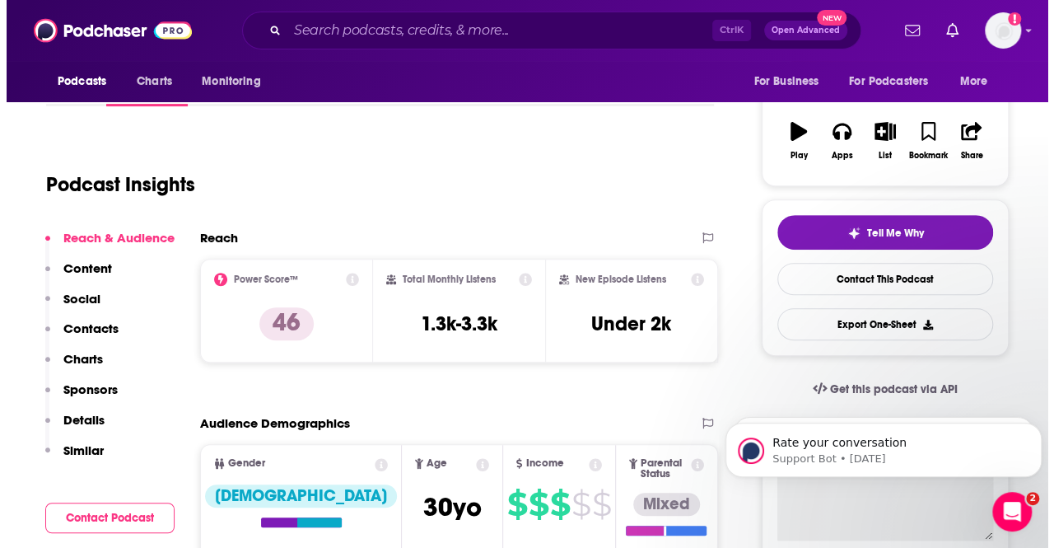
scroll to position [0, 0]
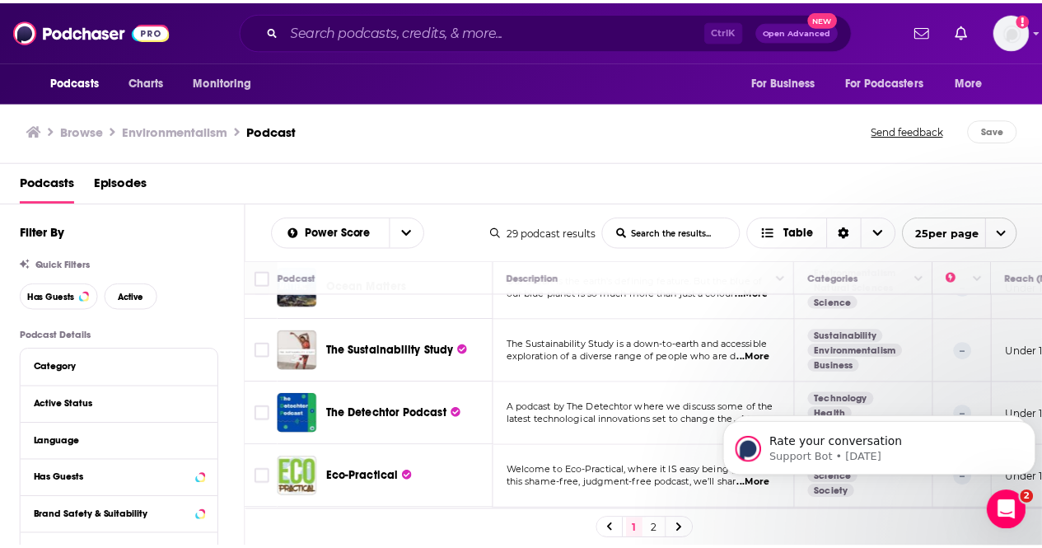
scroll to position [1002, 0]
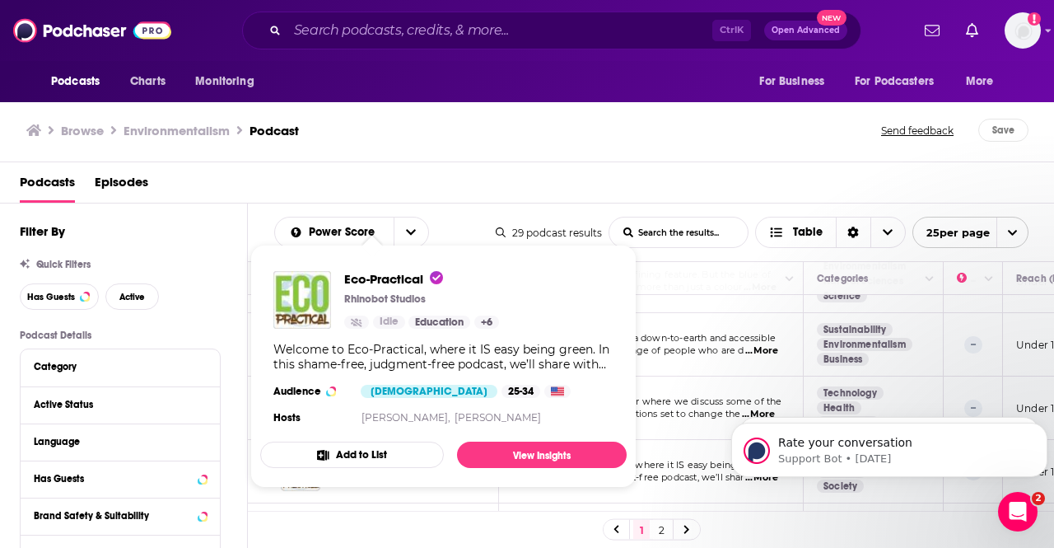
click at [385, 453] on button "Add to List" at bounding box center [352, 454] width 184 height 26
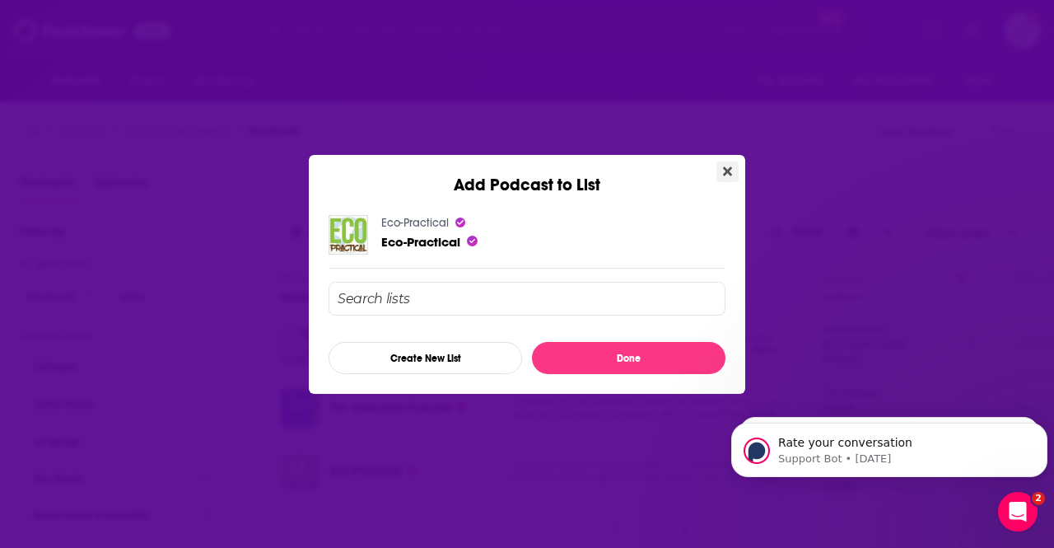
click at [720, 178] on button "Close" at bounding box center [728, 171] width 22 height 21
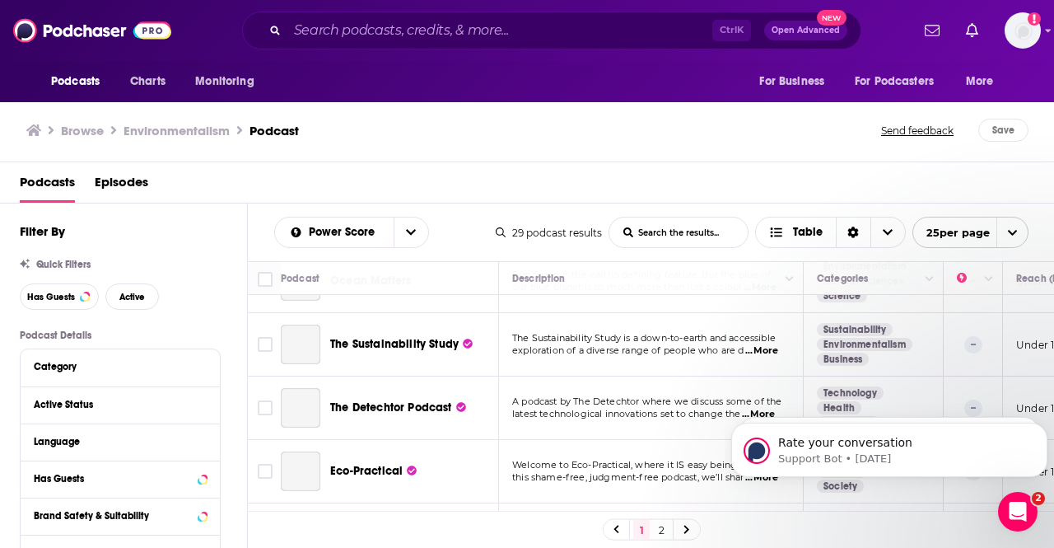
click at [385, 464] on span "Eco-Practical" at bounding box center [366, 471] width 72 height 14
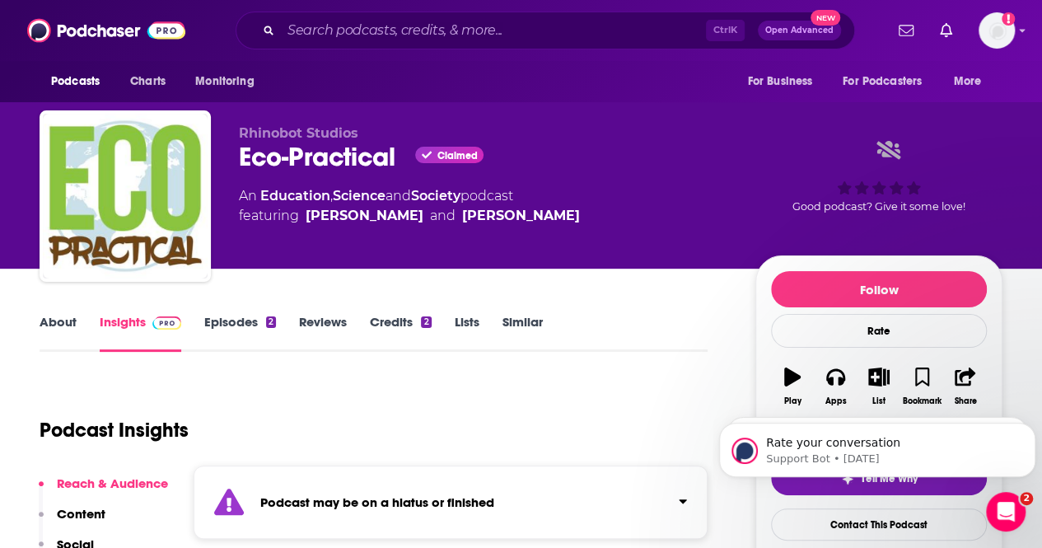
click at [240, 325] on link "Episodes 2" at bounding box center [240, 333] width 72 height 38
